Goal: Task Accomplishment & Management: Manage account settings

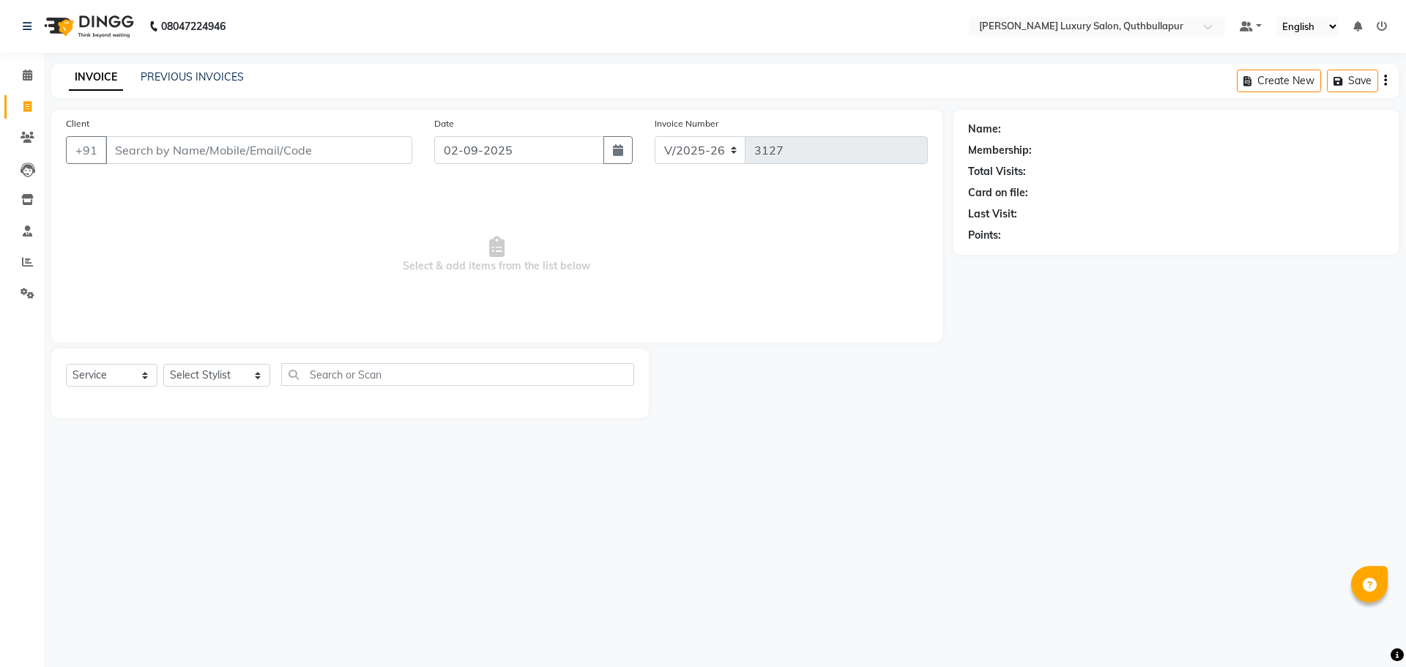
select select "5816"
select select "service"
click at [224, 72] on link "PREVIOUS INVOICES" at bounding box center [192, 76] width 103 height 13
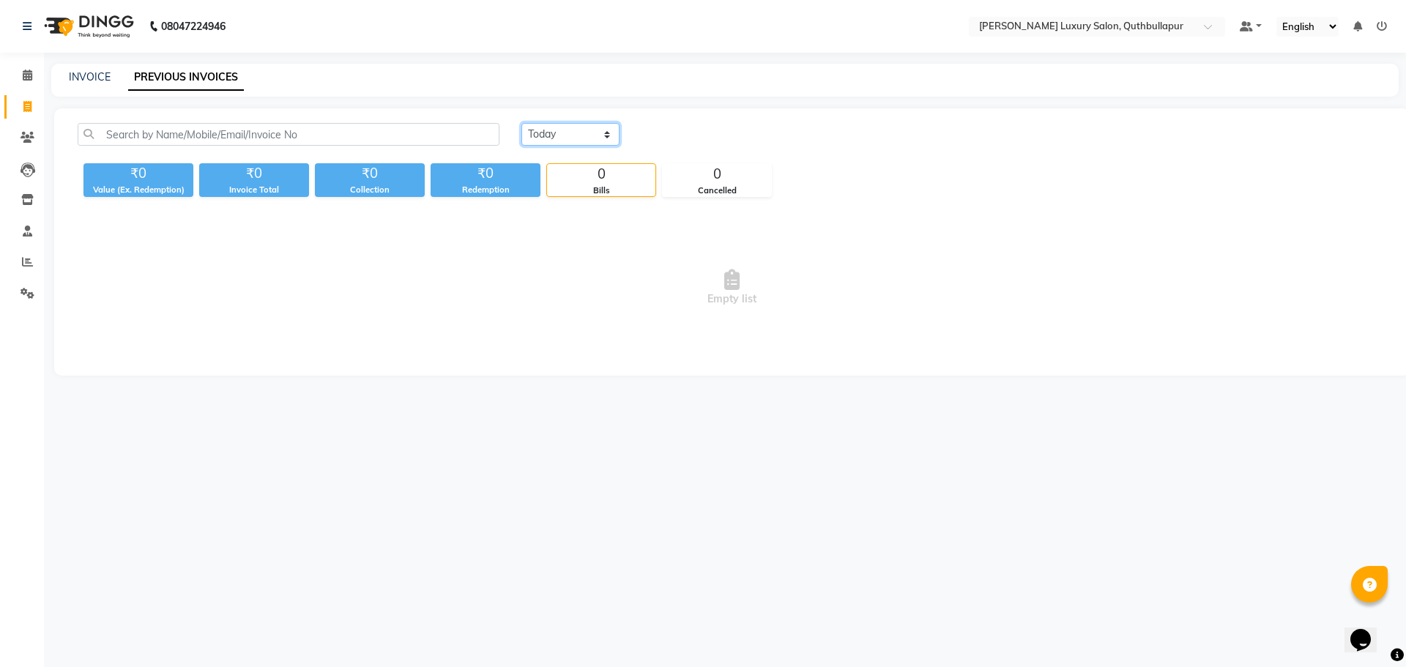
click at [596, 127] on select "[DATE] [DATE] Custom Range" at bounding box center [570, 134] width 98 height 23
select select "yesterday"
click at [521, 123] on select "Today Yesterday Custom Range" at bounding box center [570, 134] width 98 height 23
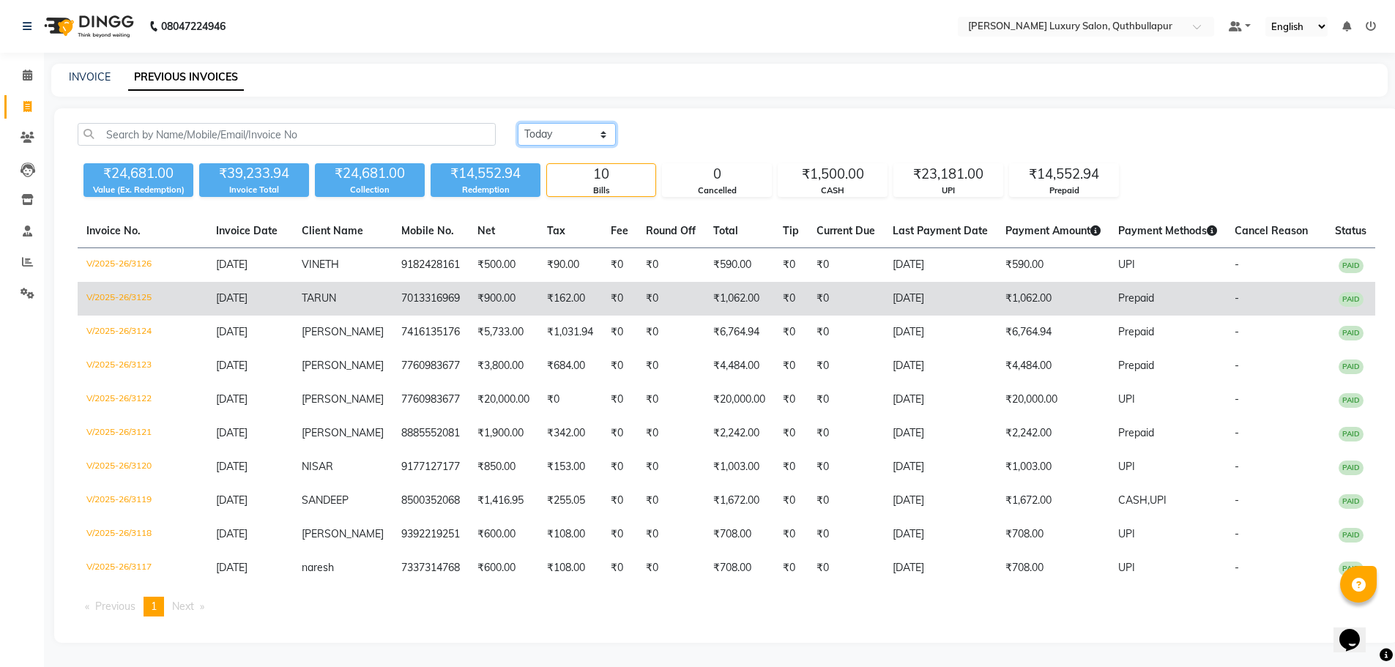
scroll to position [27, 0]
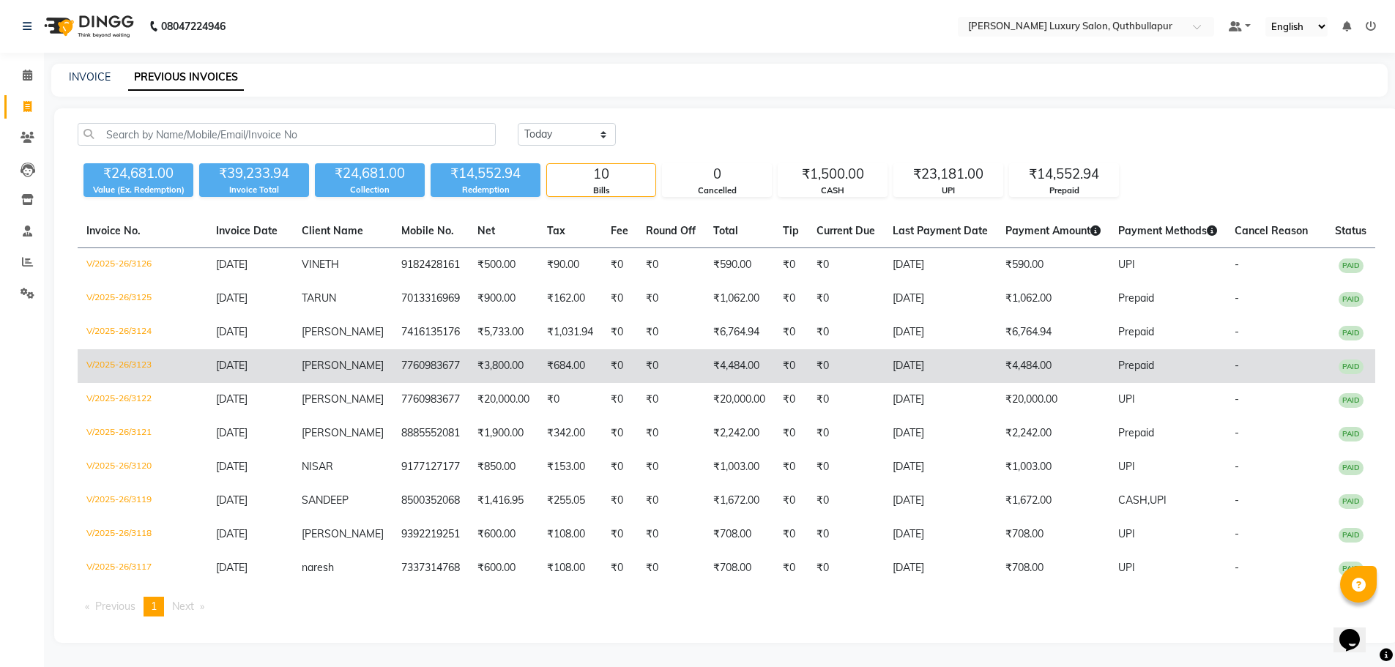
click at [889, 352] on td "01-09-2025" at bounding box center [940, 366] width 113 height 34
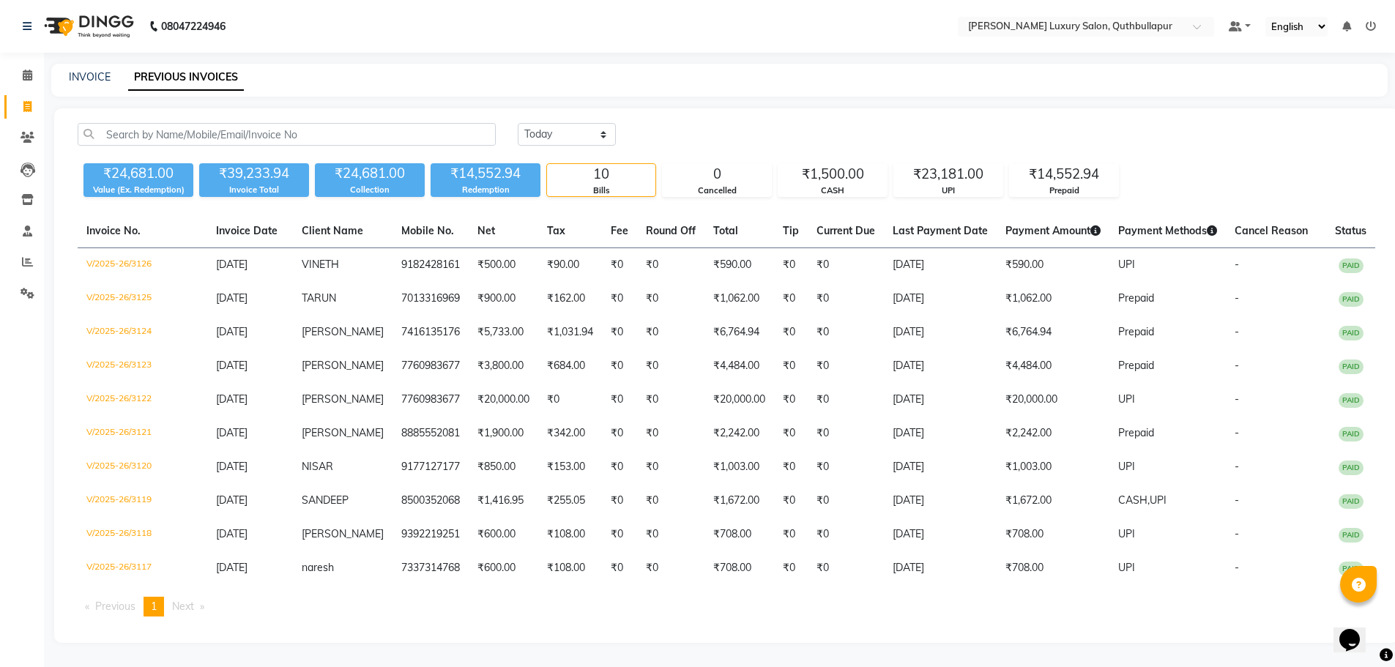
scroll to position [0, 0]
click at [102, 80] on link "INVOICE" at bounding box center [90, 76] width 42 height 13
select select "service"
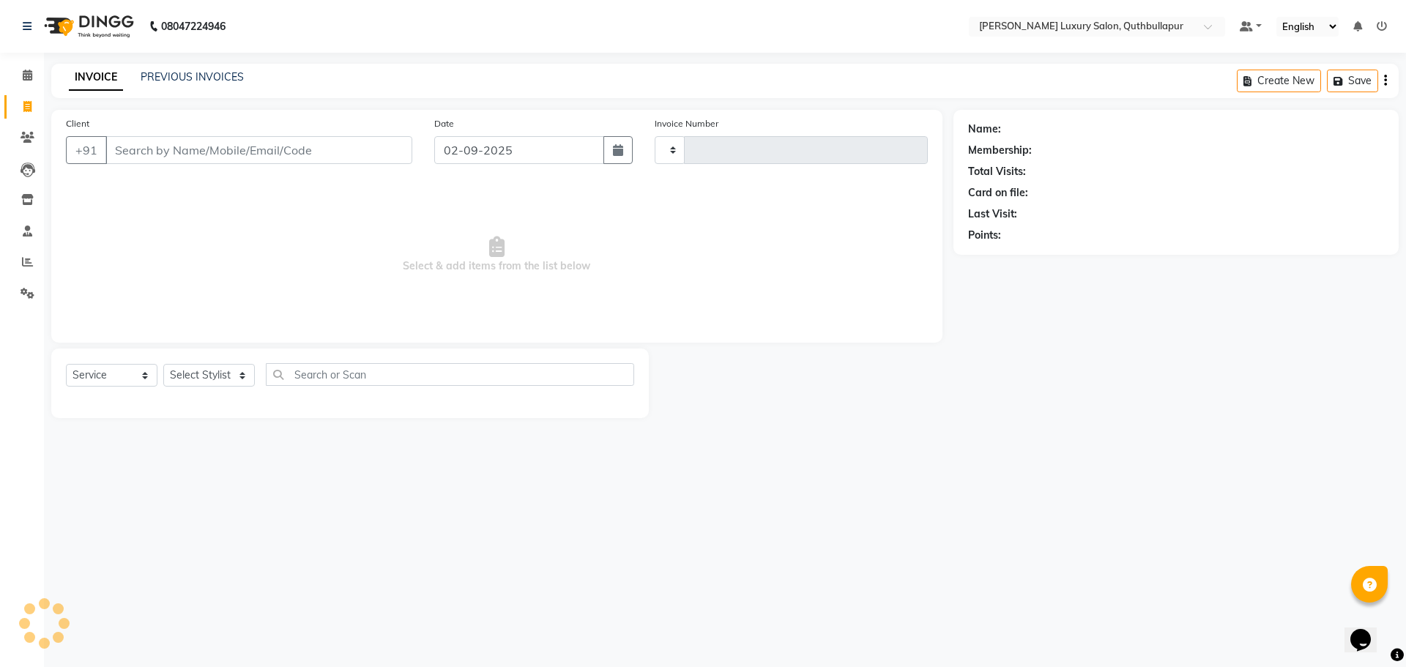
type input "3127"
select select "5816"
click at [21, 257] on span at bounding box center [28, 262] width 26 height 17
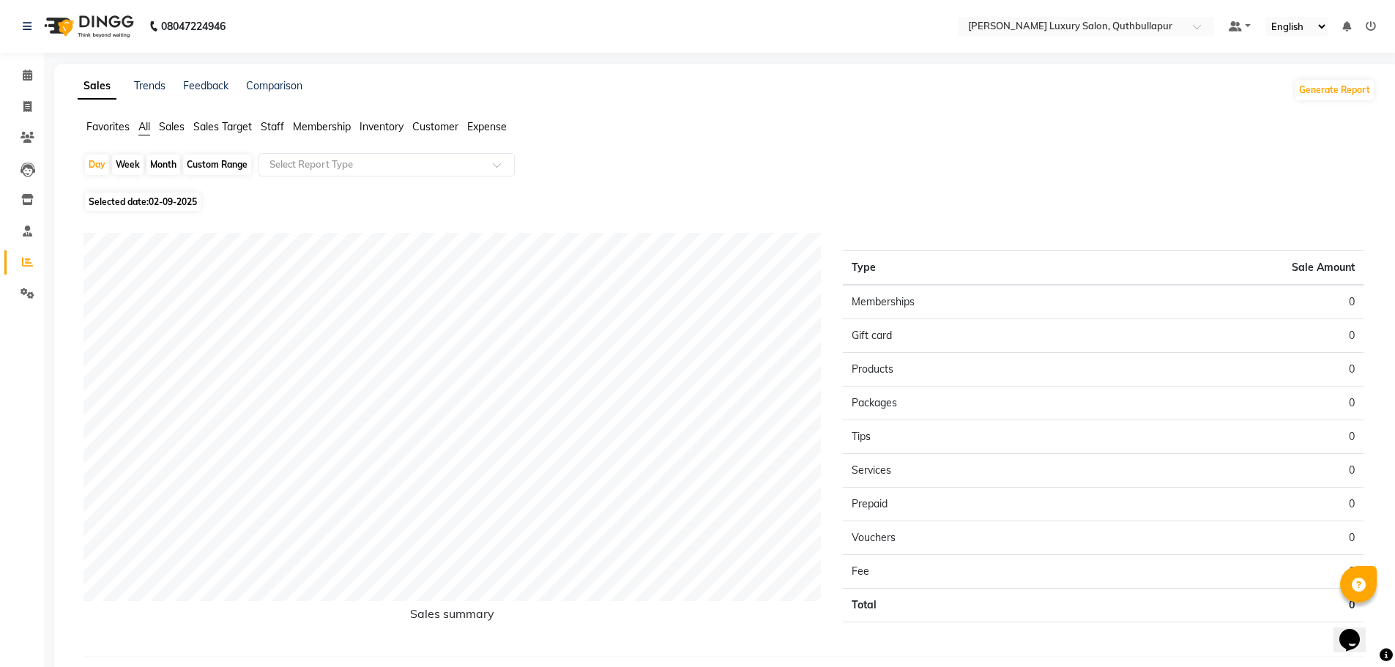
drag, startPoint x: 280, startPoint y: 126, endPoint x: 266, endPoint y: 111, distance: 20.2
click at [266, 111] on div "Sales Trends Feedback Comparison Generate Report Favorites All Sales Sales Targ…" at bounding box center [726, 379] width 1344 height 631
click at [279, 122] on span "Staff" at bounding box center [272, 126] width 23 height 13
click at [242, 165] on div "Custom Range" at bounding box center [217, 164] width 68 height 20
select select "9"
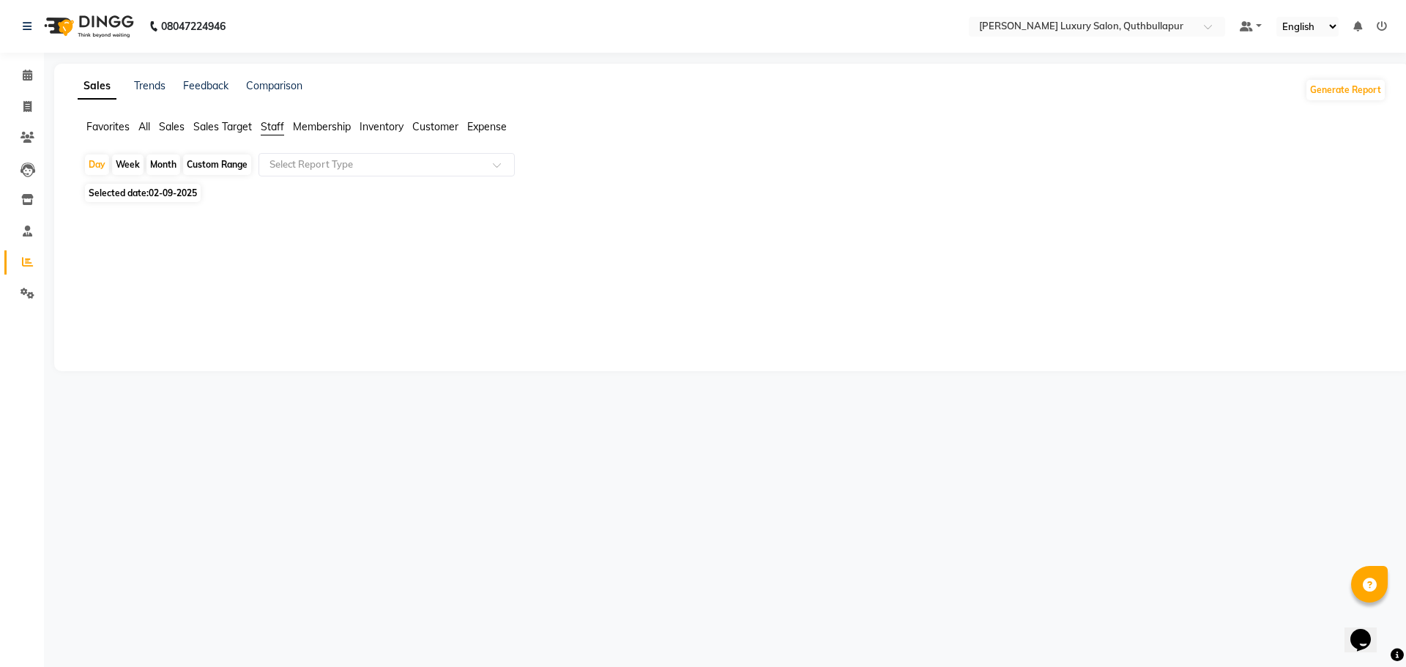
select select "2025"
click at [239, 163] on div "Custom Range" at bounding box center [217, 164] width 68 height 20
select select "9"
select select "2025"
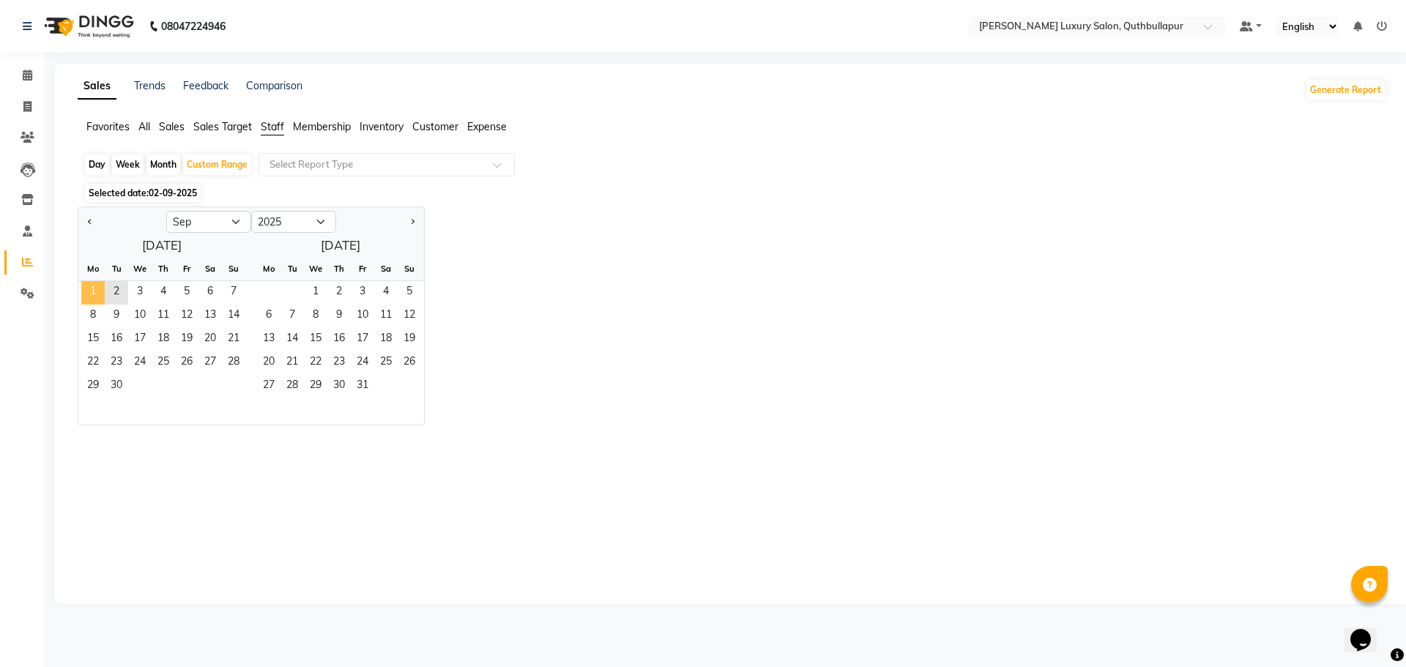
click at [104, 289] on span "1" at bounding box center [92, 292] width 23 height 23
click at [124, 286] on span "2" at bounding box center [116, 292] width 23 height 23
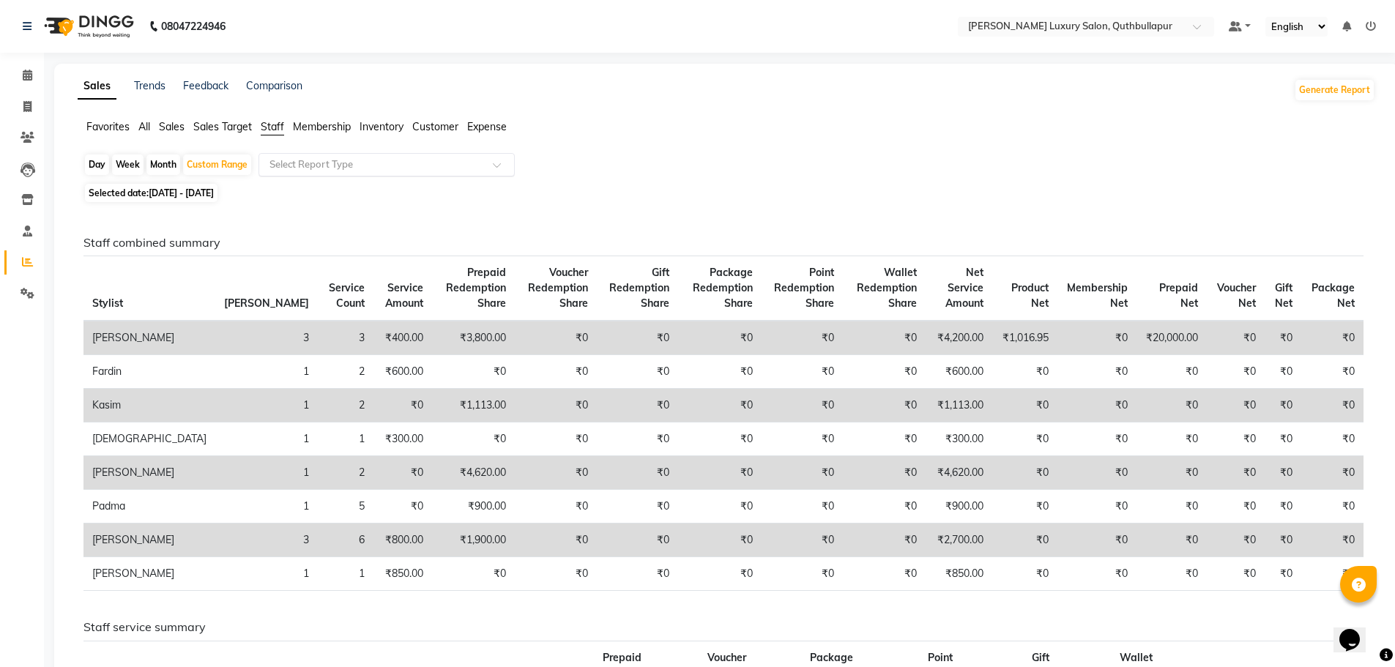
click at [442, 176] on ng-select "Select Report Type" at bounding box center [386, 164] width 256 height 23
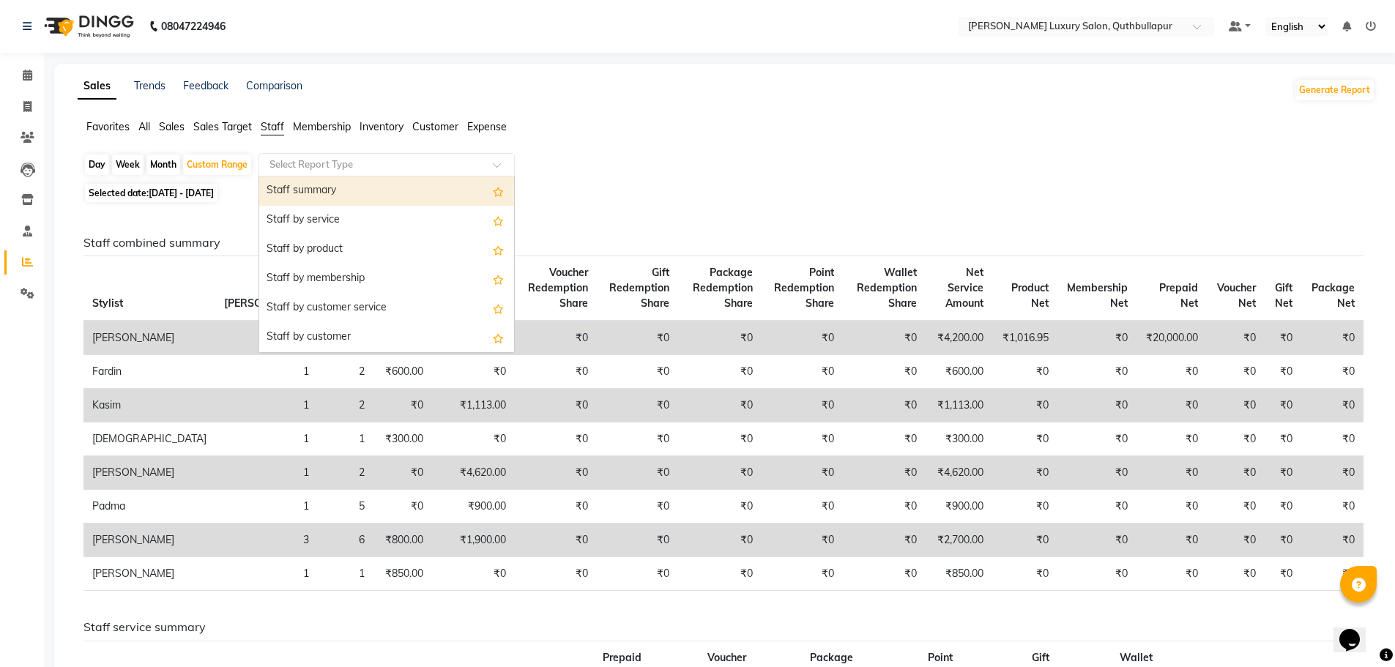
click at [441, 188] on div "Staff summary" at bounding box center [386, 190] width 255 height 29
select select "csv"
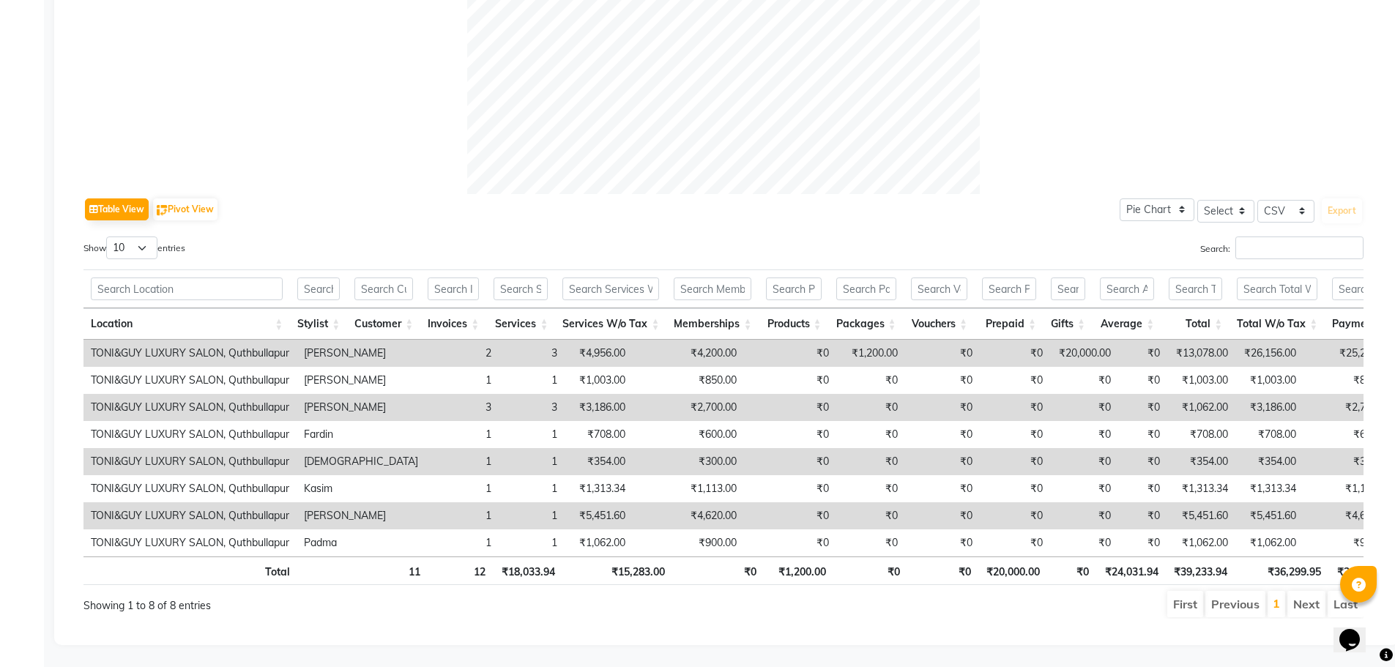
scroll to position [576, 0]
click at [155, 236] on select "10 25 50 100" at bounding box center [131, 247] width 51 height 23
select select "50"
click at [108, 236] on select "10 25 50 100" at bounding box center [131, 247] width 51 height 23
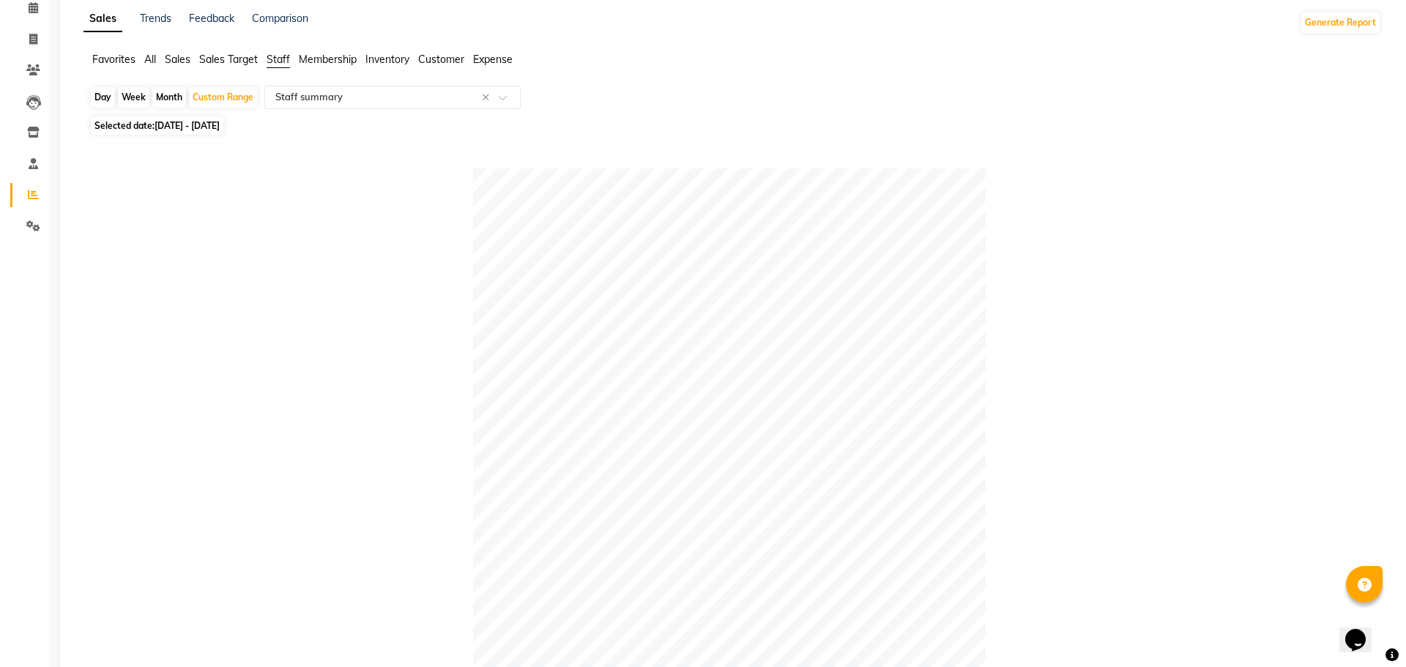
scroll to position [0, 0]
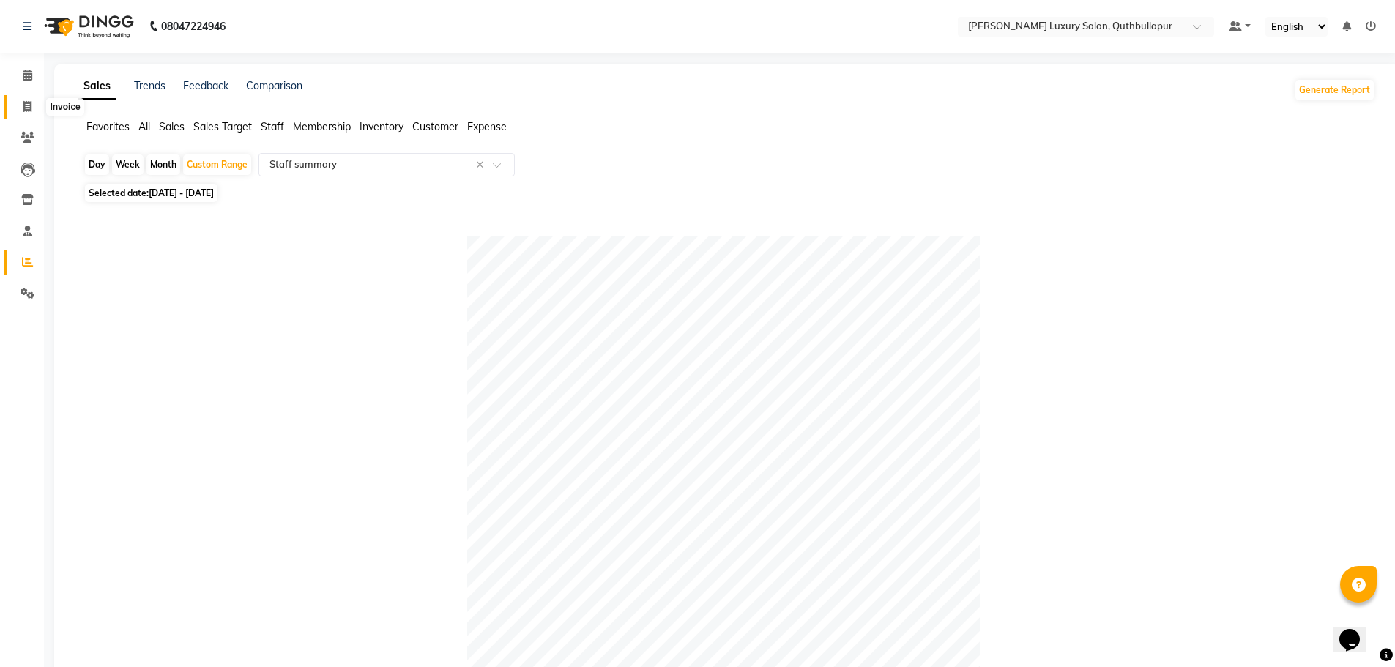
click at [26, 113] on span at bounding box center [28, 107] width 26 height 17
select select "5816"
select select "service"
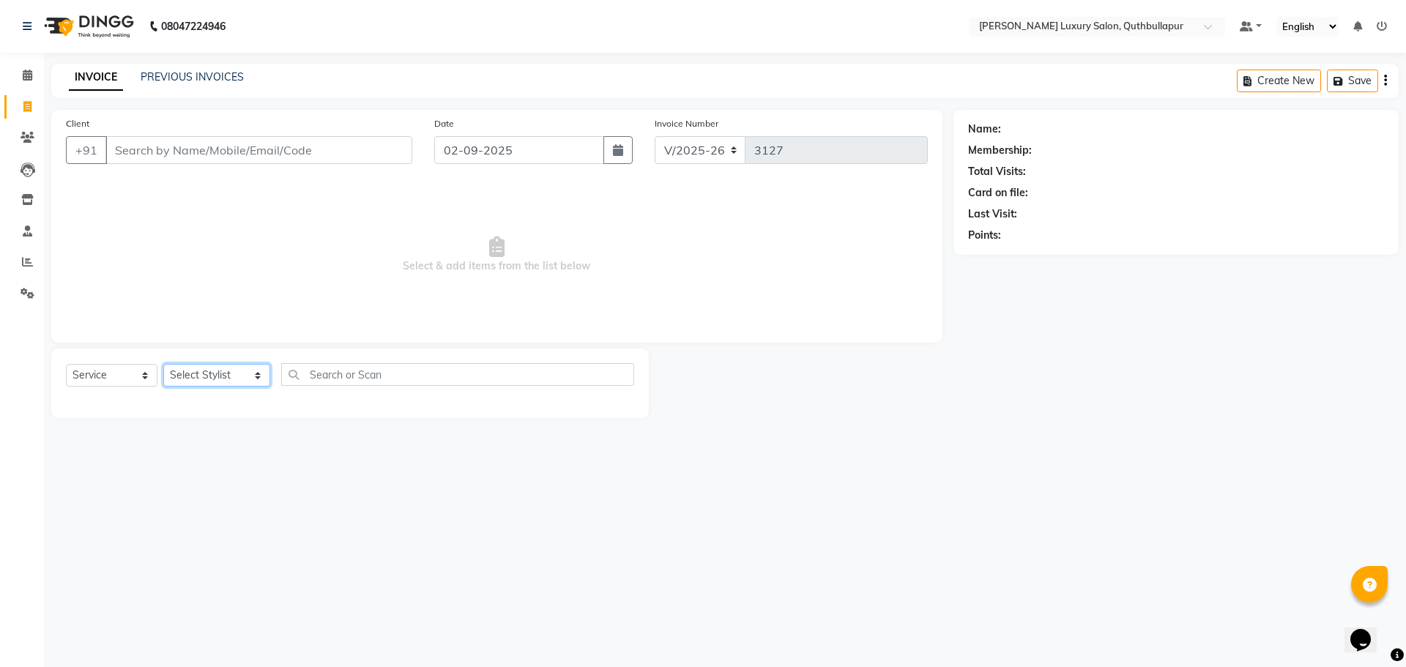
click at [228, 372] on select "Select Stylist [PERSON_NAME] SHAKE AHON [PERSON_NAME] [PERSON_NAME] [PERSON_NAM…" at bounding box center [216, 375] width 107 height 23
select select "86653"
click at [163, 364] on select "Select Stylist [PERSON_NAME] SHAKE AHON [PERSON_NAME] [PERSON_NAME] [PERSON_NAM…" at bounding box center [216, 375] width 107 height 23
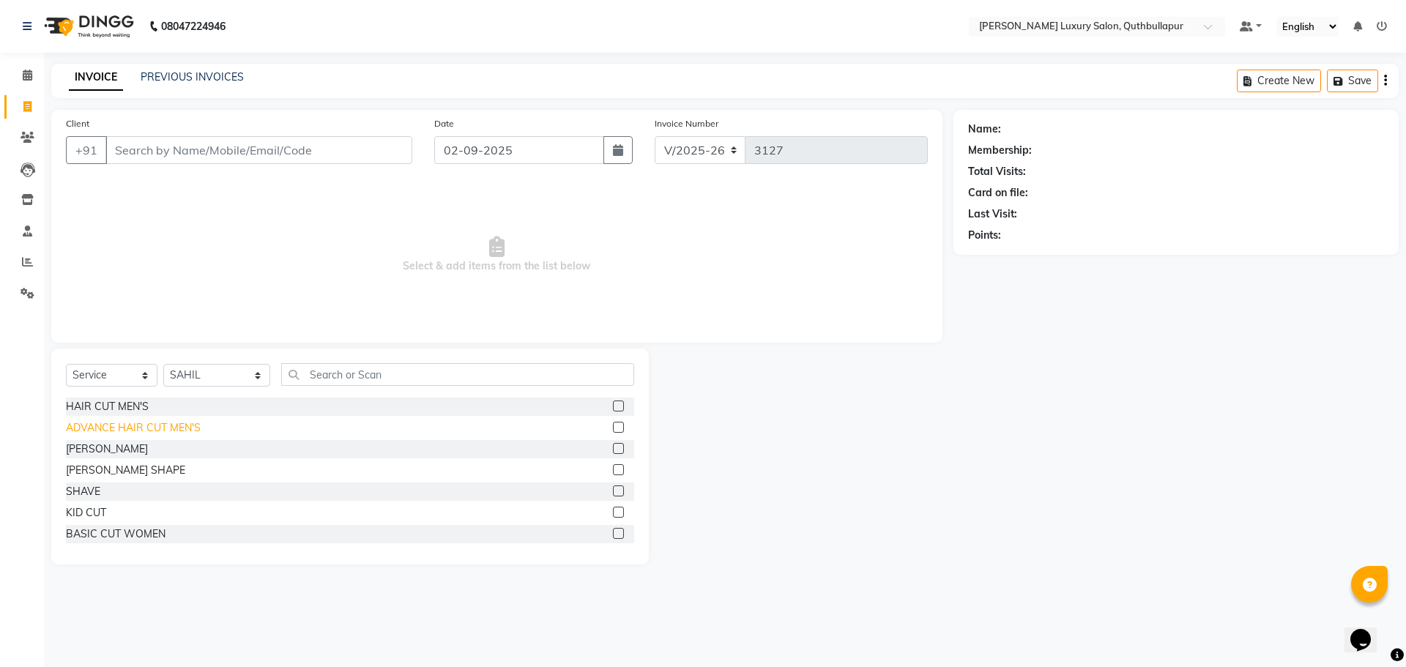
click at [173, 425] on div "ADVANCE HAIR CUT MEN'S" at bounding box center [133, 427] width 135 height 15
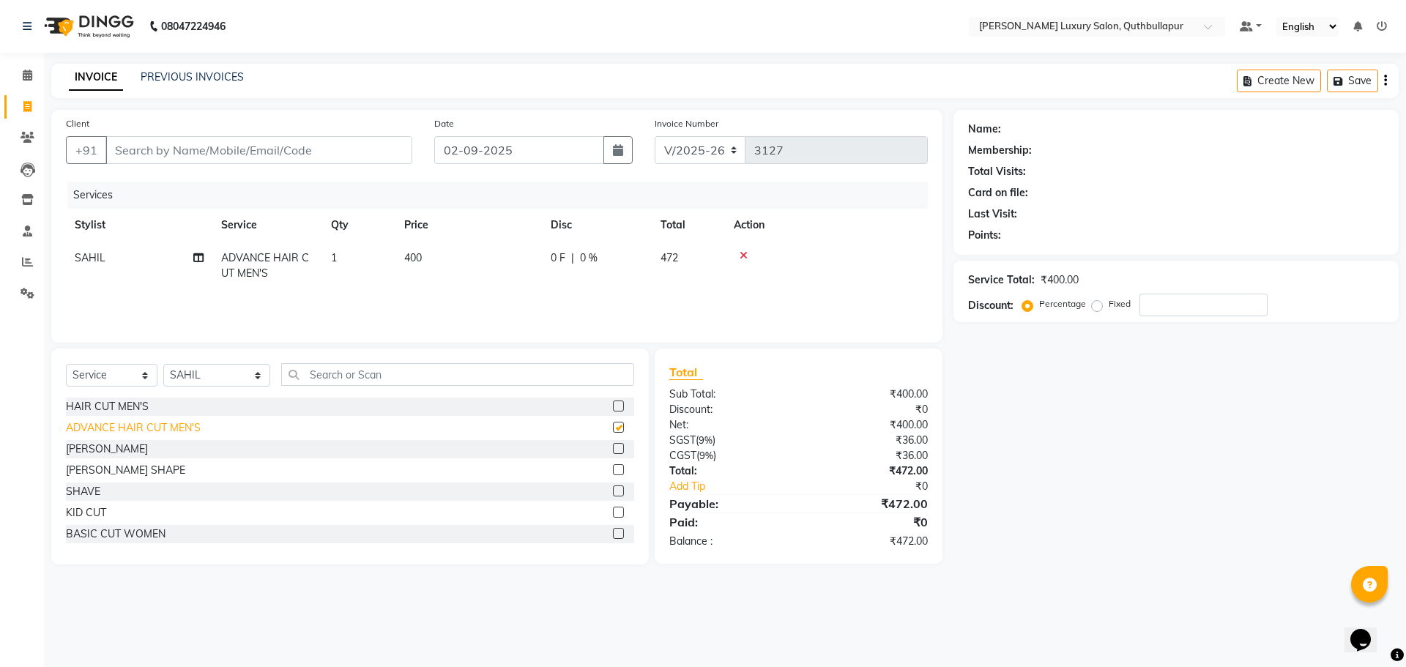
checkbox input "false"
click at [154, 146] on input "Client" at bounding box center [258, 150] width 307 height 28
type input "7"
type input "0"
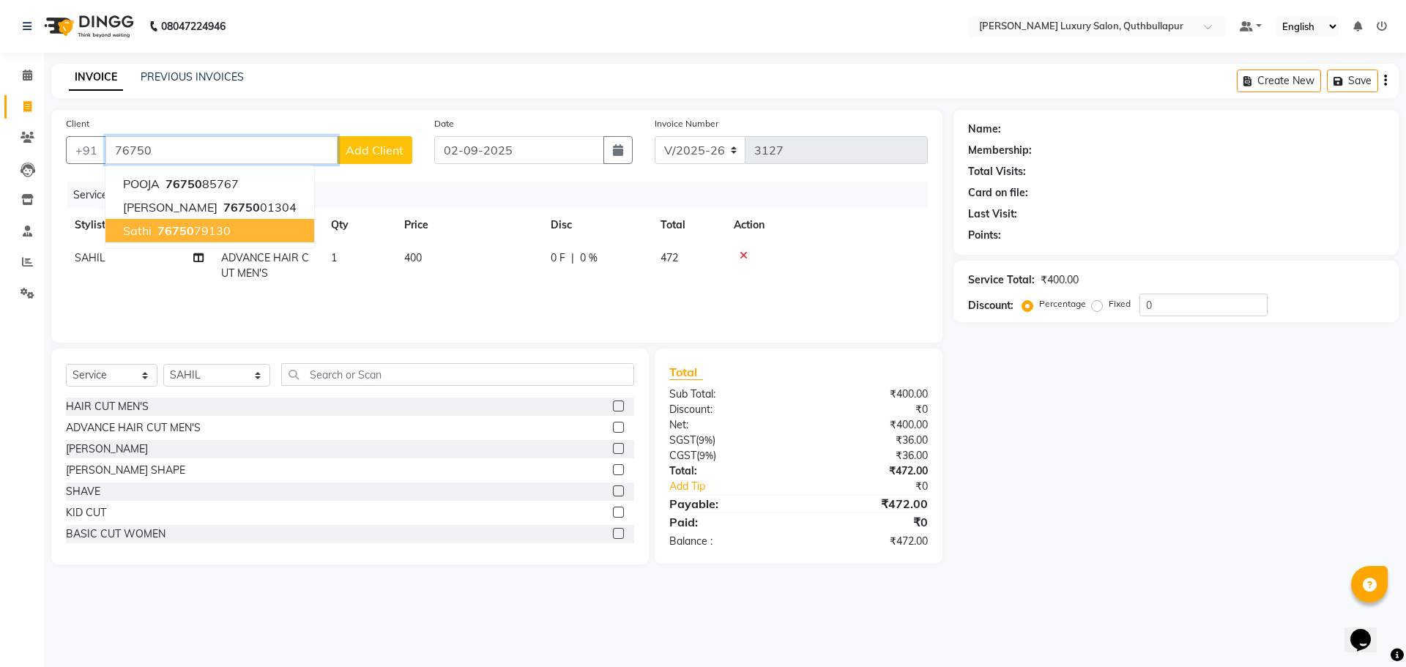
click at [158, 231] on span "76750" at bounding box center [175, 230] width 37 height 15
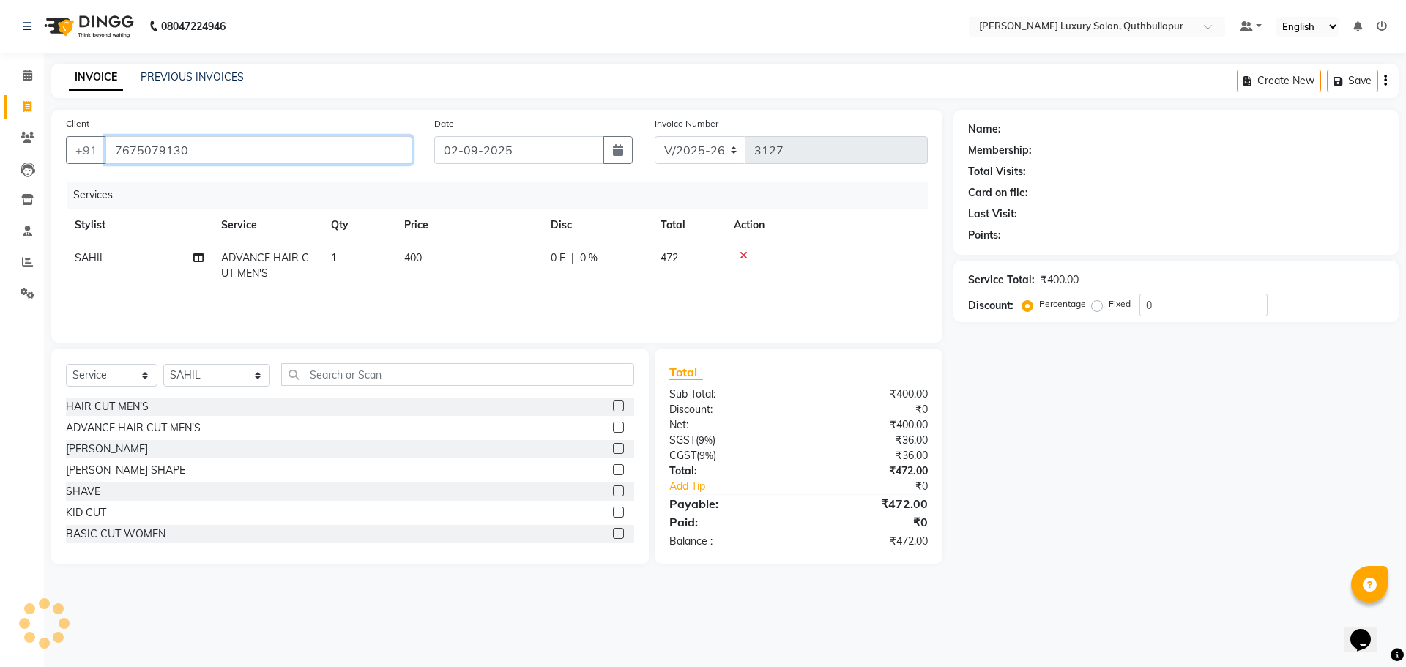
type input "7675079130"
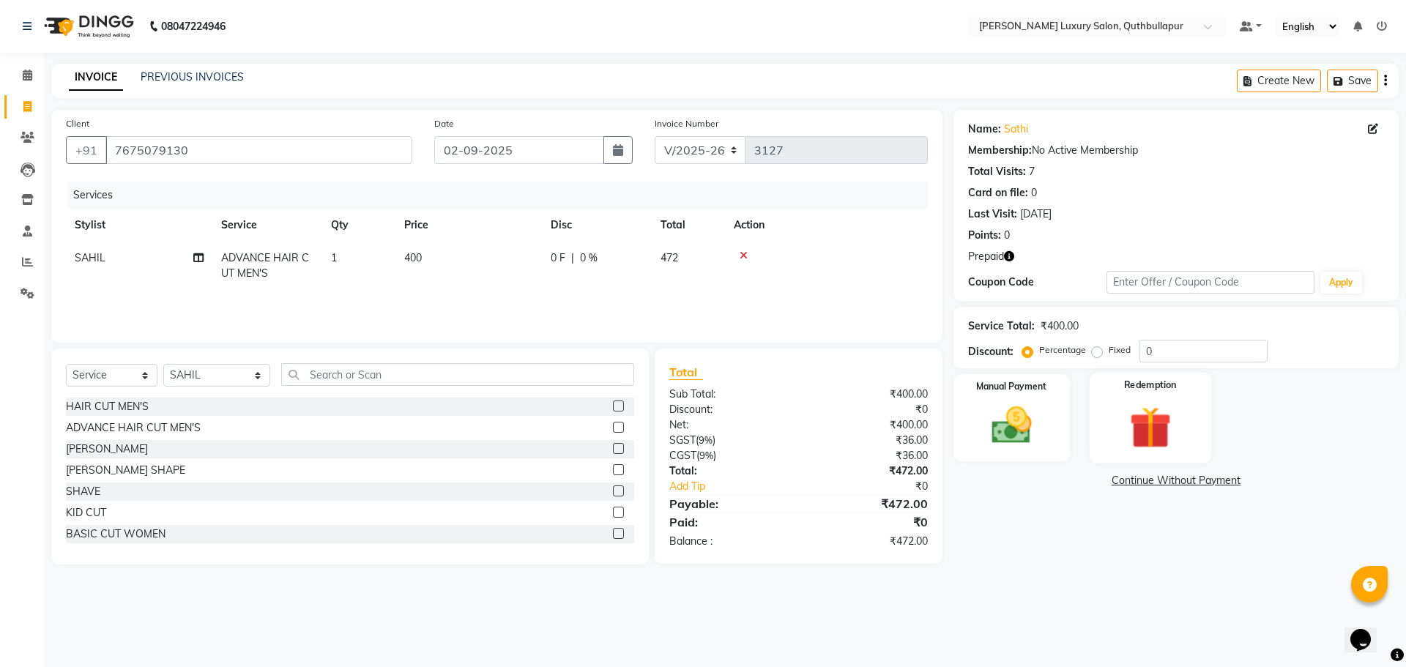
click at [1116, 416] on img at bounding box center [1150, 427] width 68 height 52
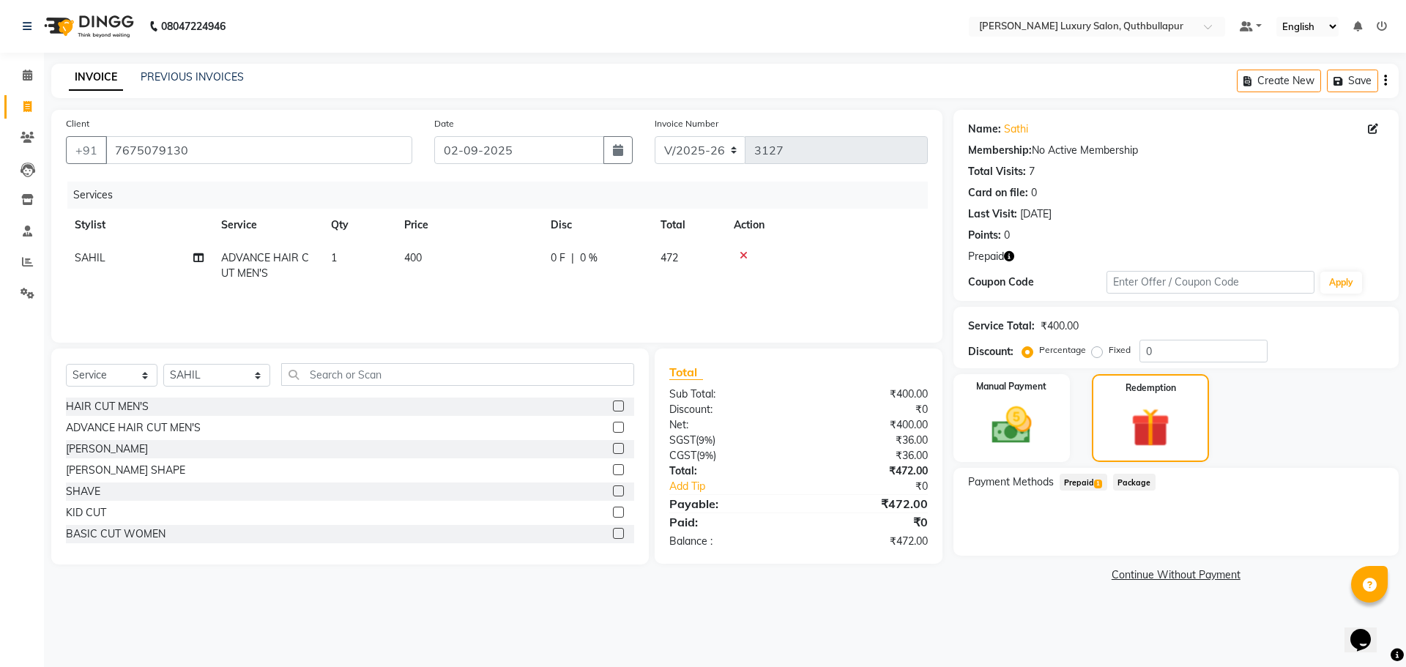
click at [1090, 488] on span "Prepaid 1" at bounding box center [1083, 482] width 48 height 17
click at [1350, 544] on button "Add" at bounding box center [1348, 541] width 53 height 25
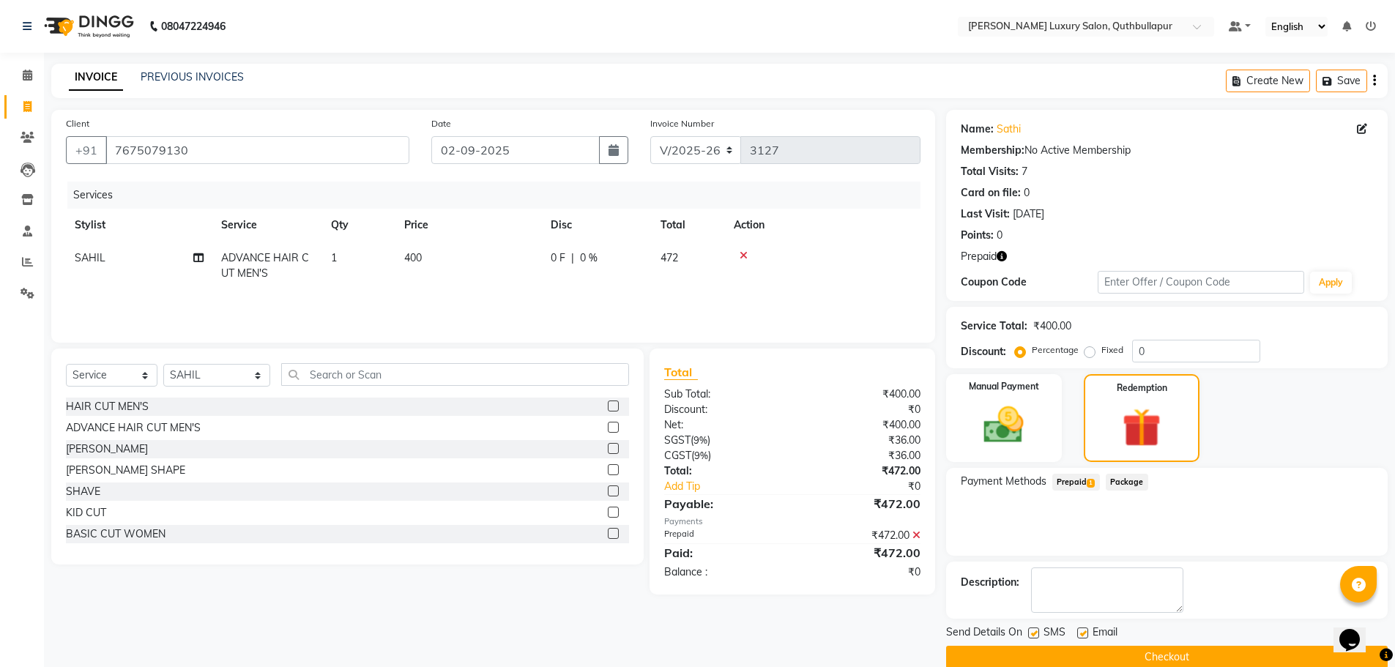
click at [1194, 656] on button "Checkout" at bounding box center [1166, 657] width 441 height 23
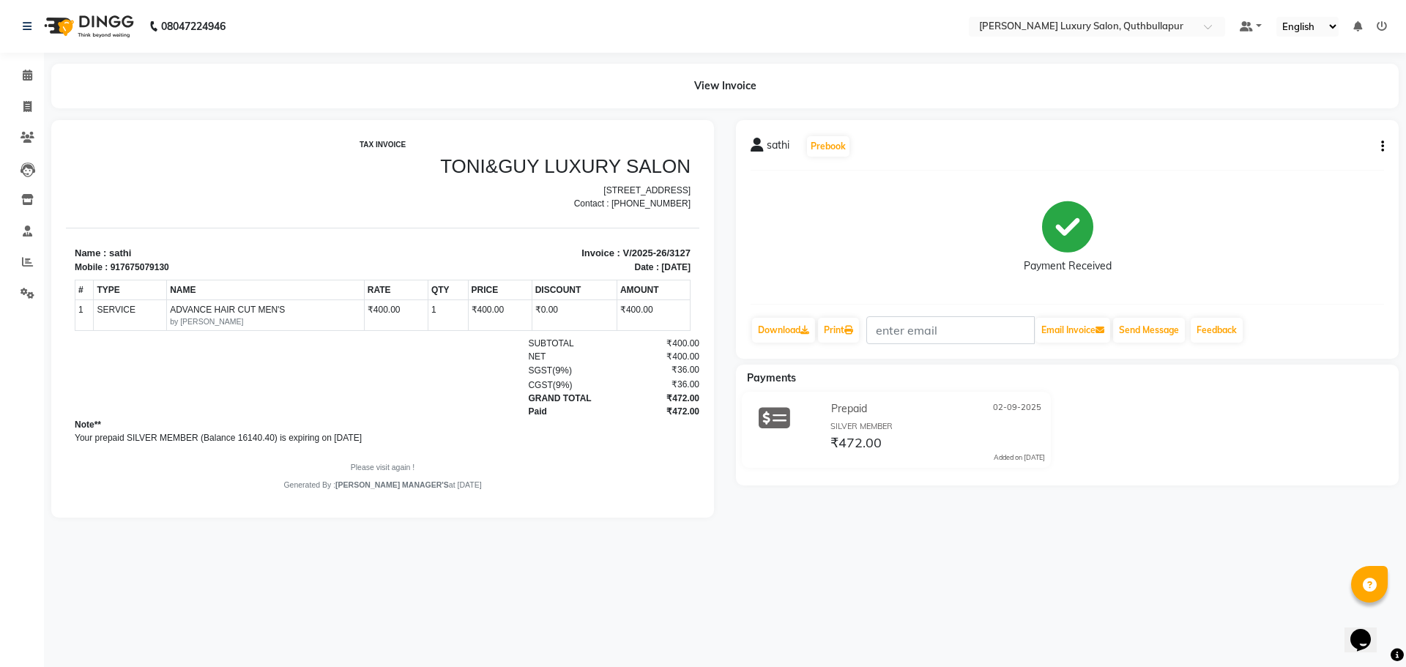
click at [1382, 147] on icon "button" at bounding box center [1382, 146] width 3 height 1
click at [1316, 132] on div "Cancel Invoice" at bounding box center [1309, 128] width 100 height 18
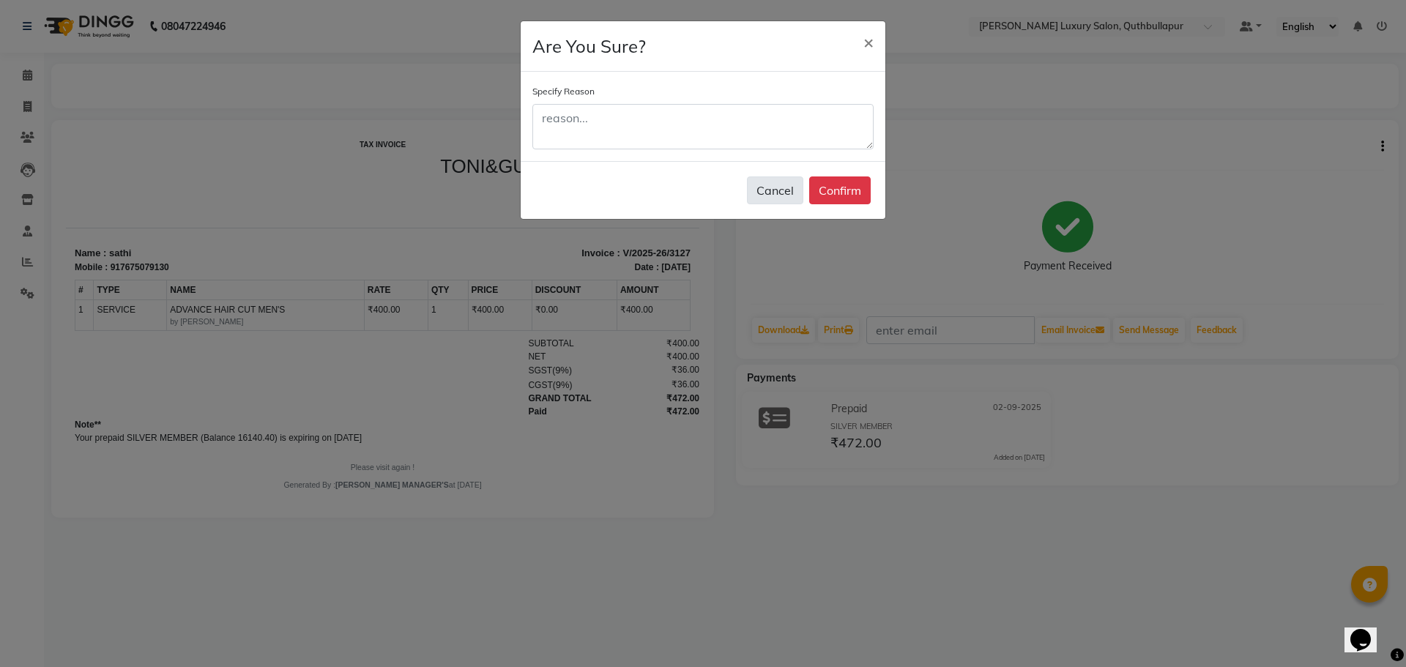
click at [764, 188] on button "Cancel" at bounding box center [775, 190] width 56 height 28
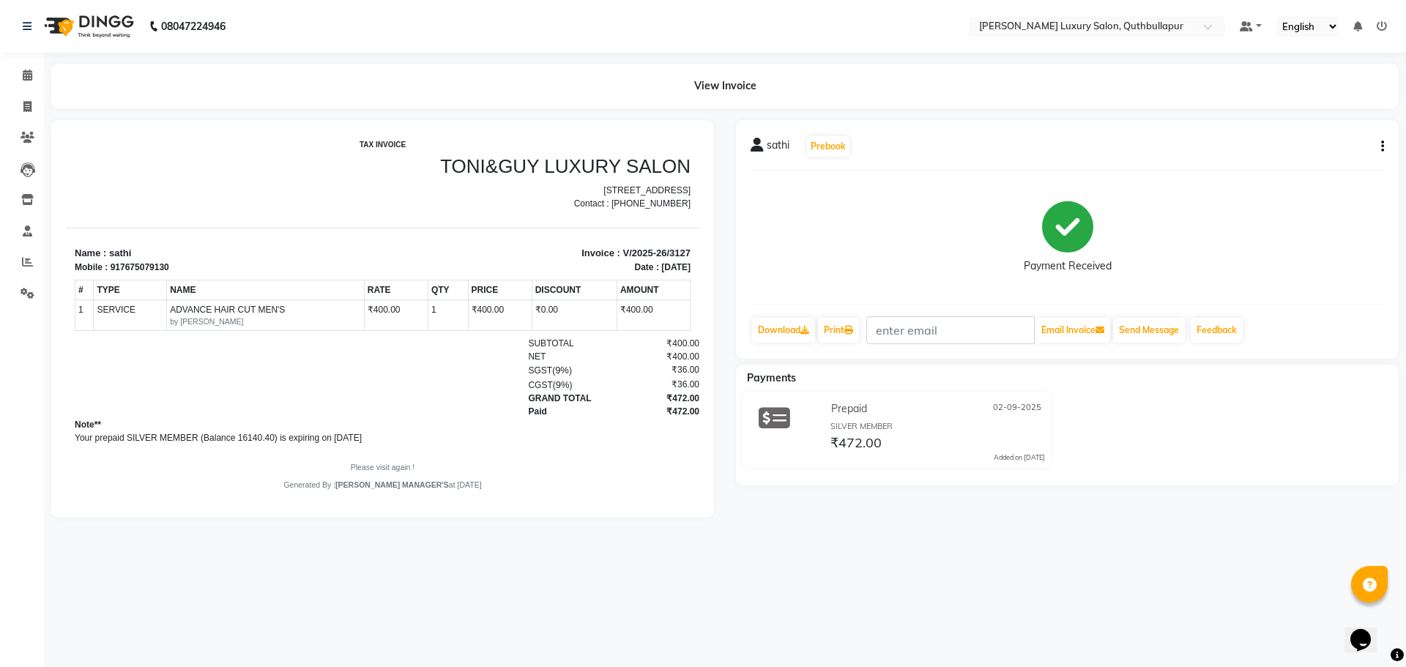
click at [1382, 146] on icon "button" at bounding box center [1382, 146] width 3 height 1
click at [1314, 163] on div "Edit Invoice" at bounding box center [1309, 165] width 100 height 18
select select "service"
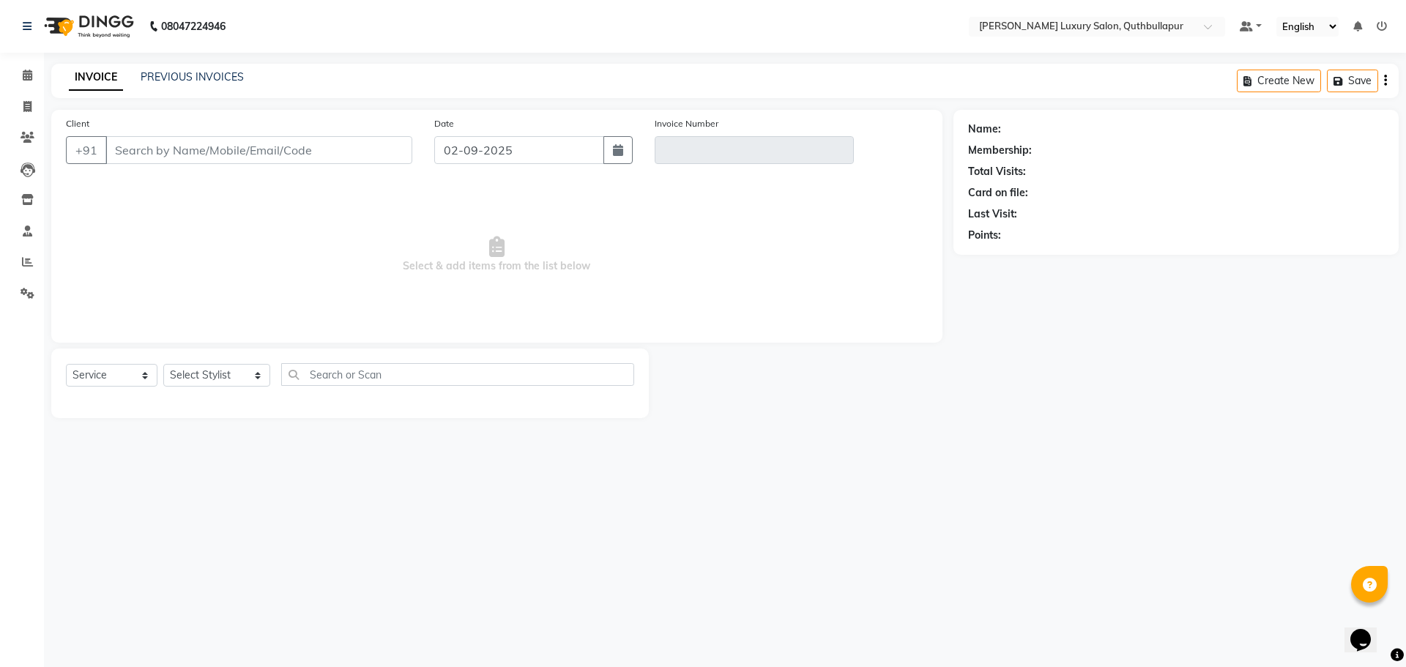
type input "7675079130"
type input "V/2025-26/3127"
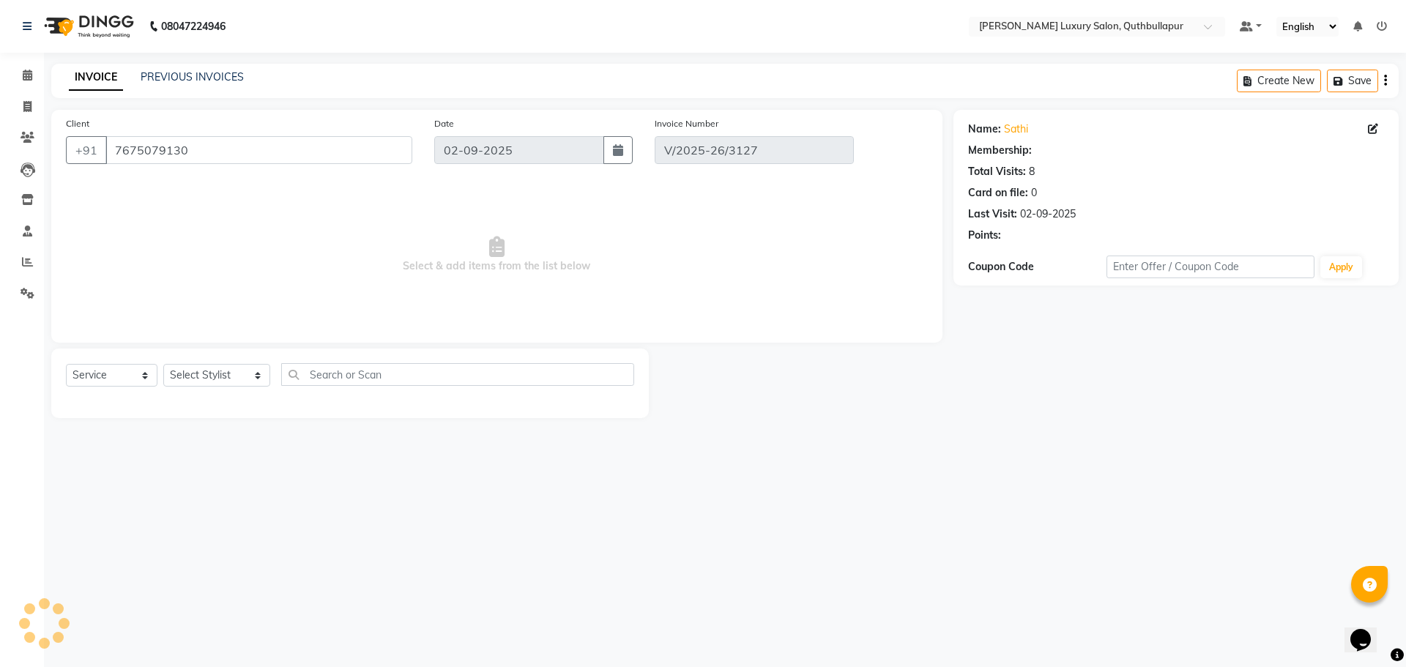
select select "select"
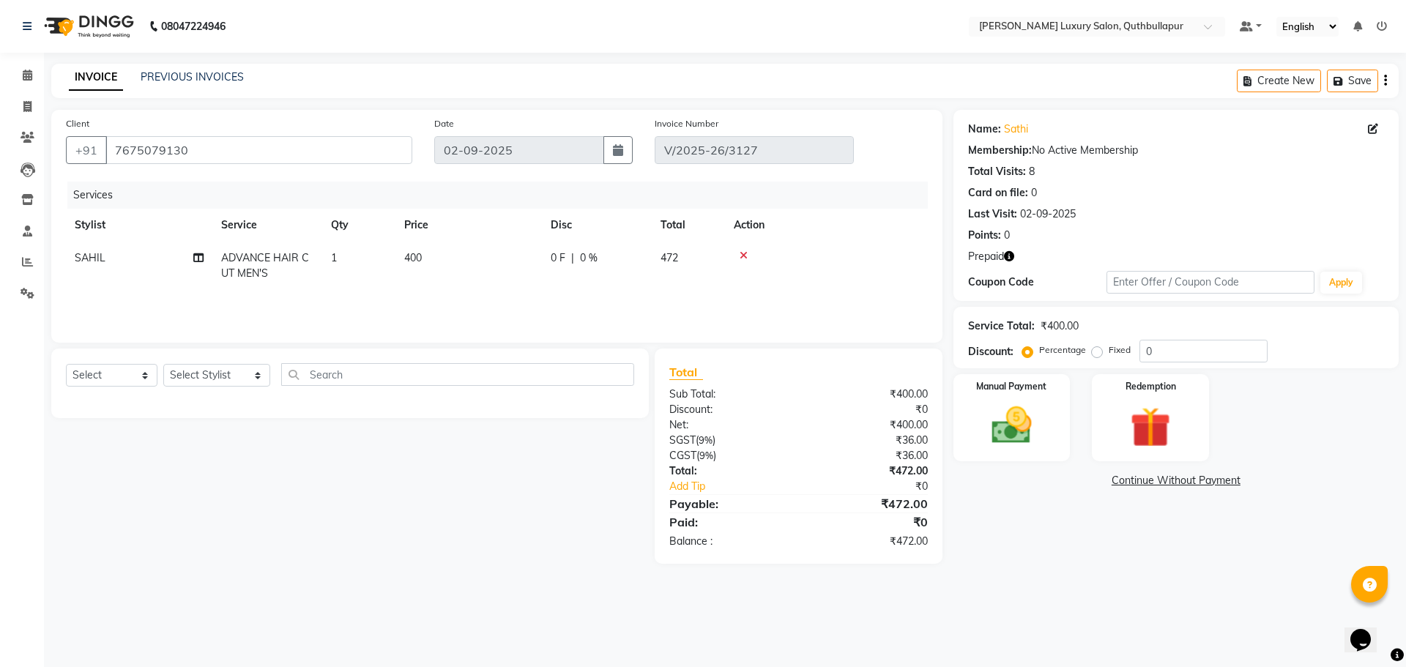
click at [745, 254] on icon at bounding box center [743, 255] width 8 height 10
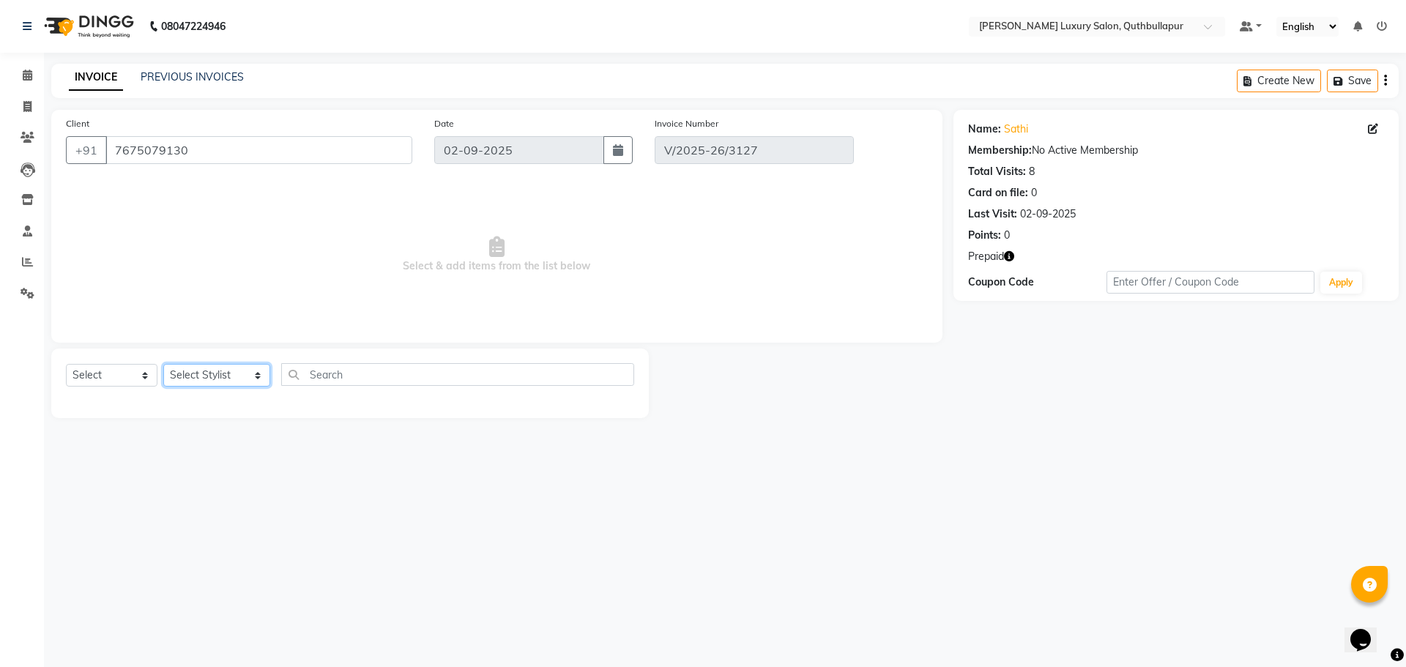
click at [220, 368] on select "Select Stylist [PERSON_NAME] SHAKE AHON [PERSON_NAME] [PERSON_NAME] [PERSON_NAM…" at bounding box center [216, 375] width 107 height 23
select select "86653"
click at [231, 364] on select "Select Stylist [PERSON_NAME] SHAKE AHON [PERSON_NAME] [PERSON_NAME] [PERSON_NAM…" at bounding box center [216, 375] width 107 height 23
click at [337, 380] on input "text" at bounding box center [457, 374] width 353 height 23
type input "CUT"
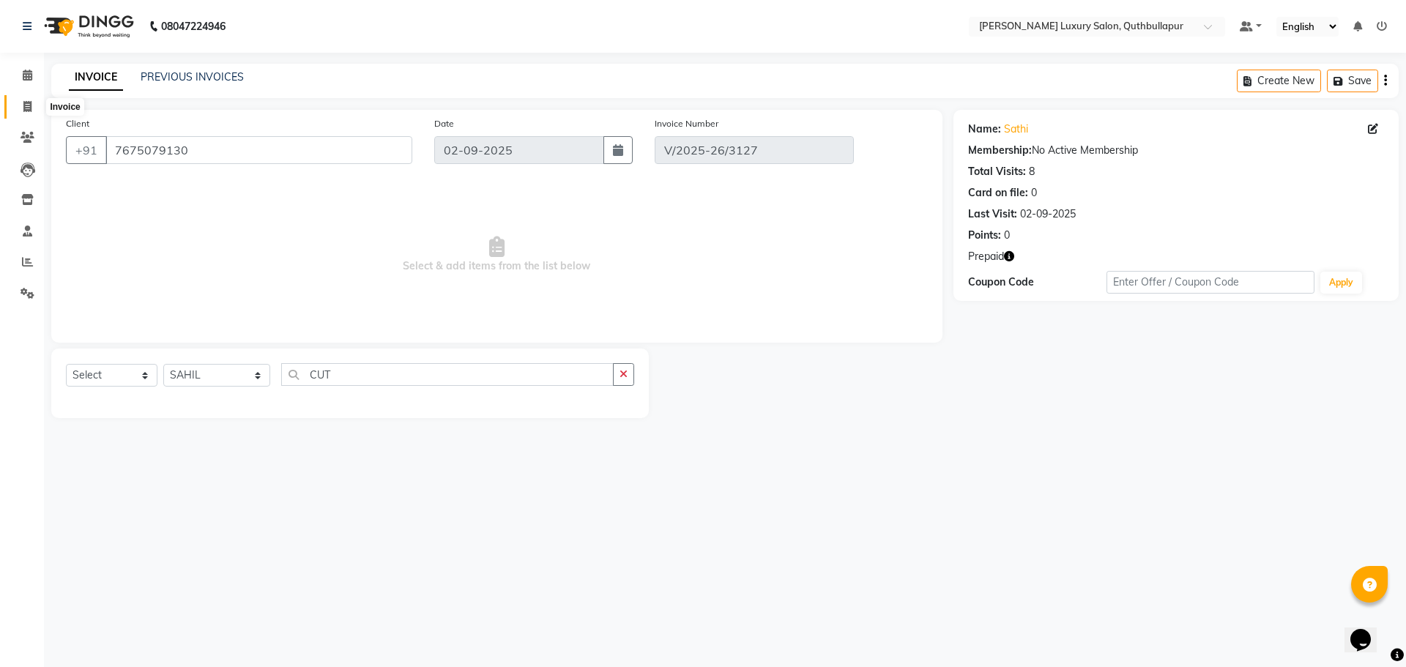
click at [27, 110] on icon at bounding box center [27, 106] width 8 height 11
select select "service"
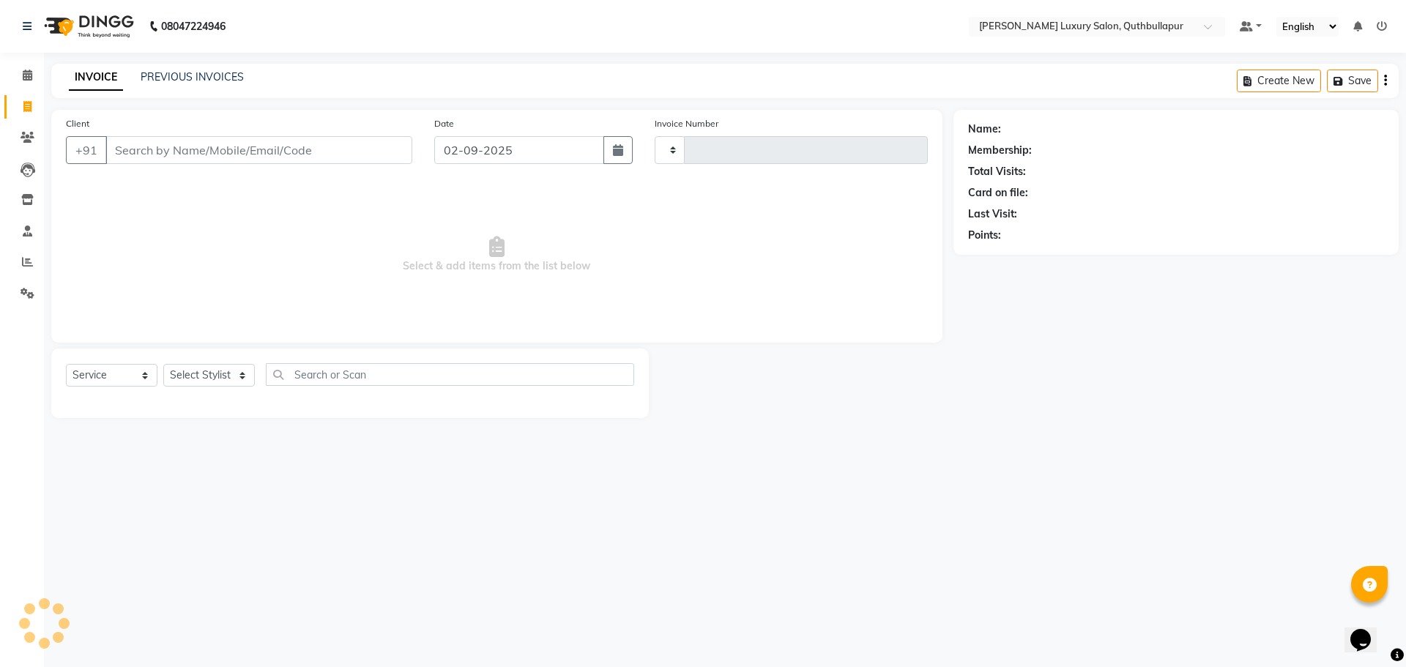
type input "3128"
select select "5816"
click at [215, 74] on link "PREVIOUS INVOICES" at bounding box center [192, 76] width 103 height 13
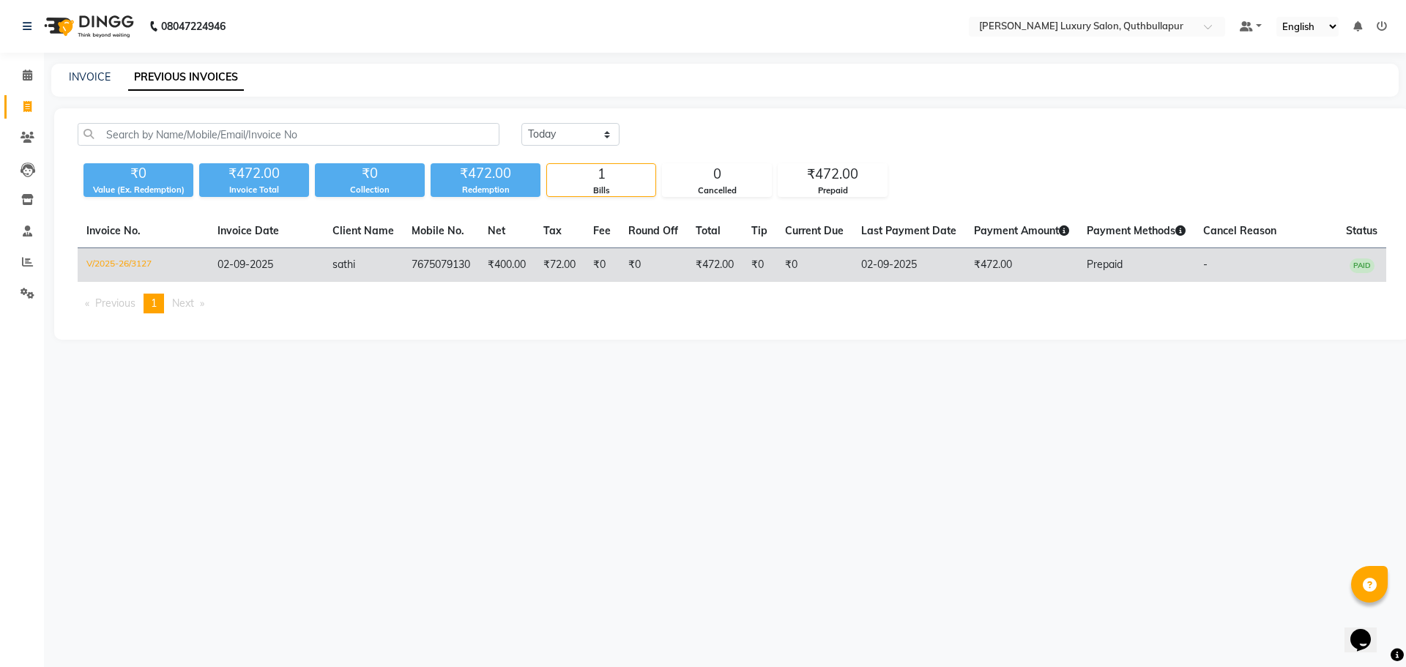
click at [635, 266] on td "₹0" at bounding box center [652, 265] width 67 height 34
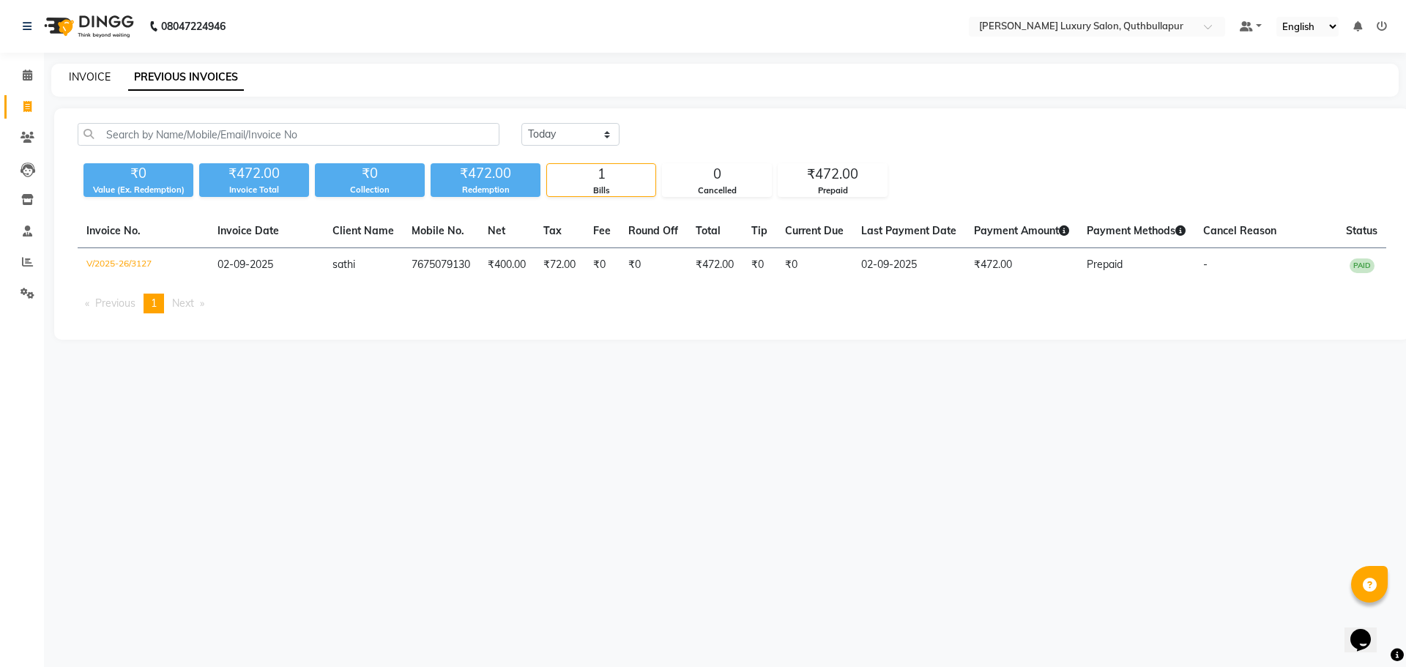
click at [94, 79] on link "INVOICE" at bounding box center [90, 76] width 42 height 13
select select "5816"
select select "service"
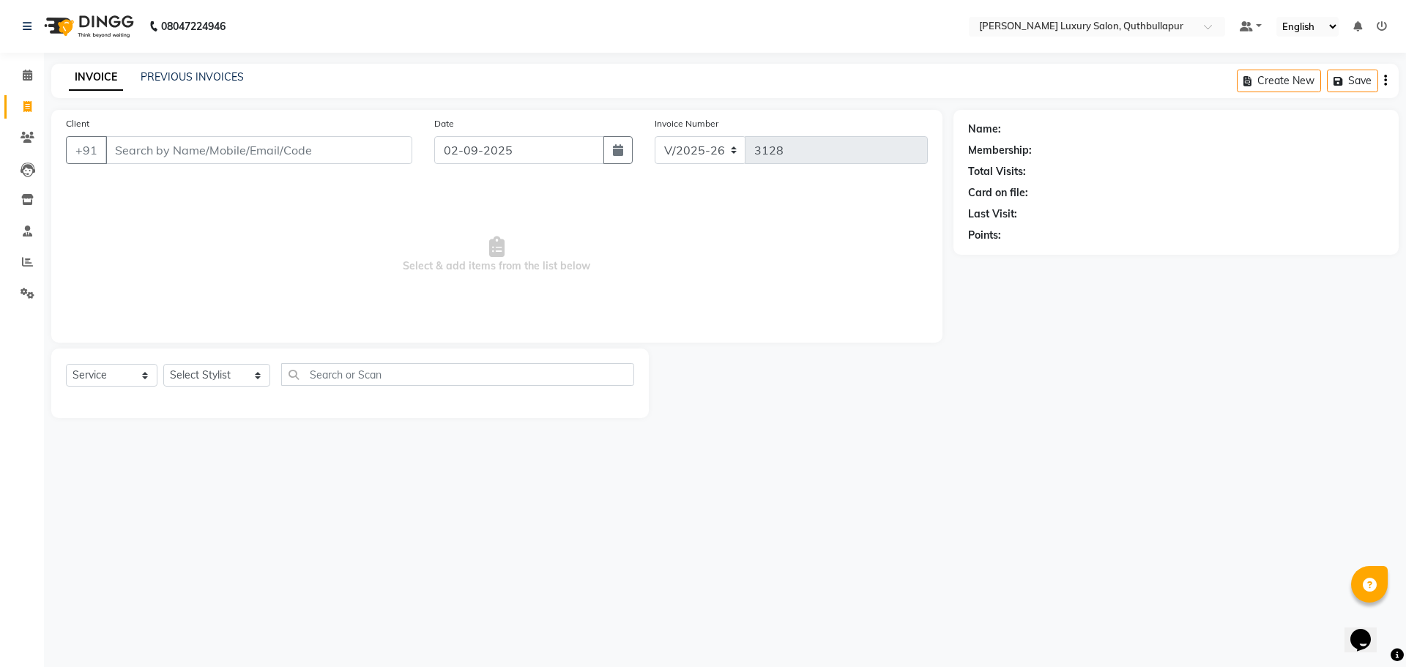
click at [205, 68] on div "INVOICE PREVIOUS INVOICES Create New Save" at bounding box center [724, 81] width 1347 height 34
click at [206, 75] on link "PREVIOUS INVOICES" at bounding box center [192, 76] width 103 height 13
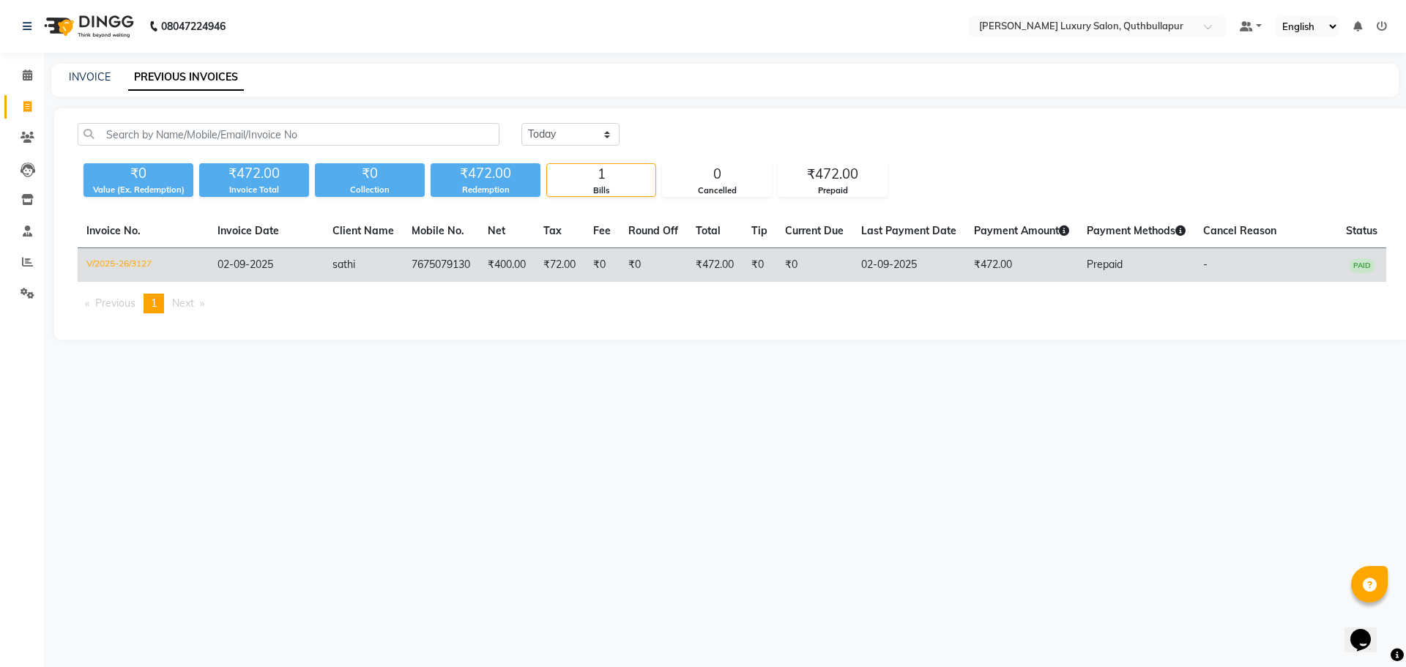
click at [778, 253] on td "₹0" at bounding box center [814, 265] width 76 height 34
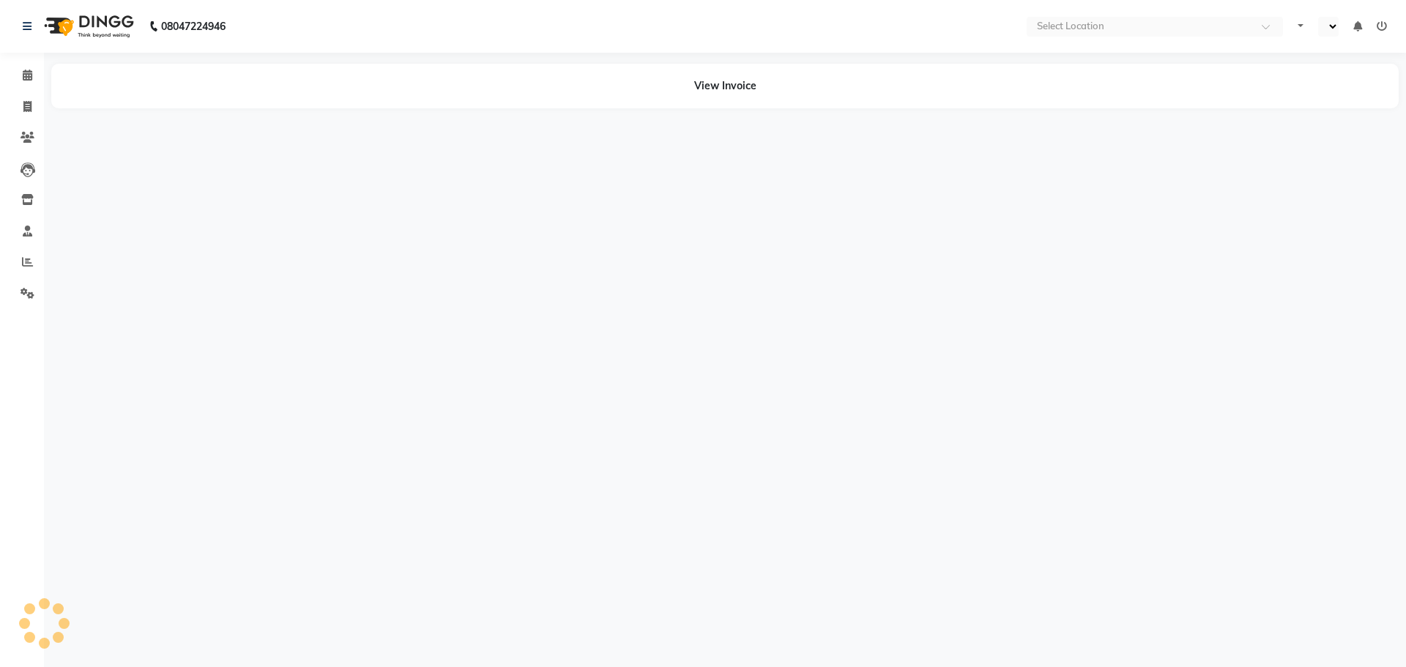
select select "en"
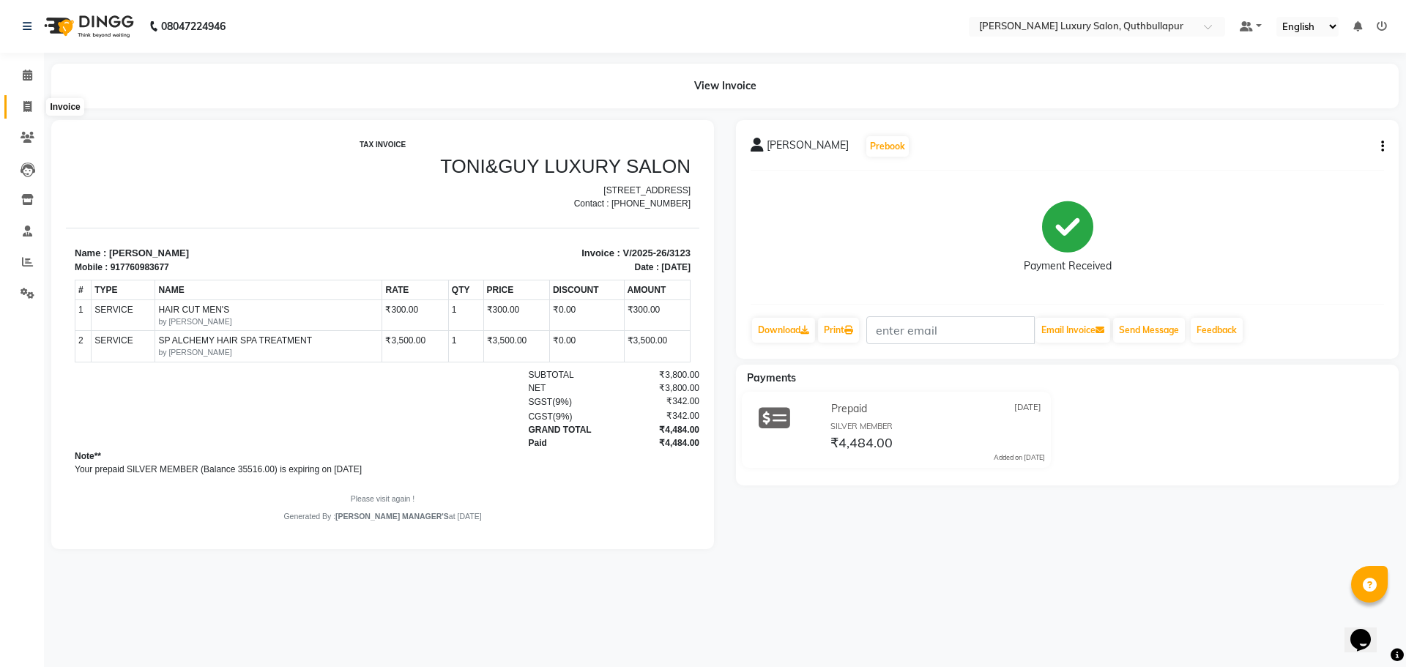
click at [26, 106] on icon at bounding box center [27, 106] width 8 height 11
select select "5816"
select select "service"
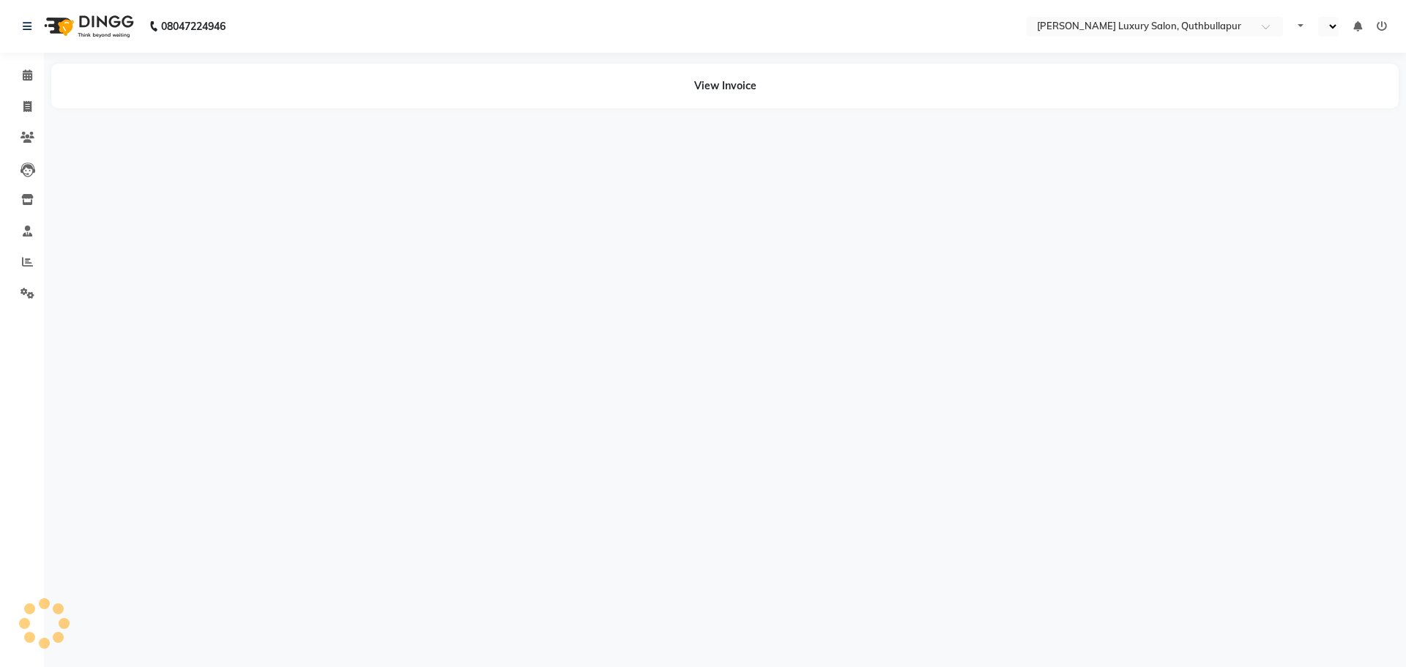
select select "en"
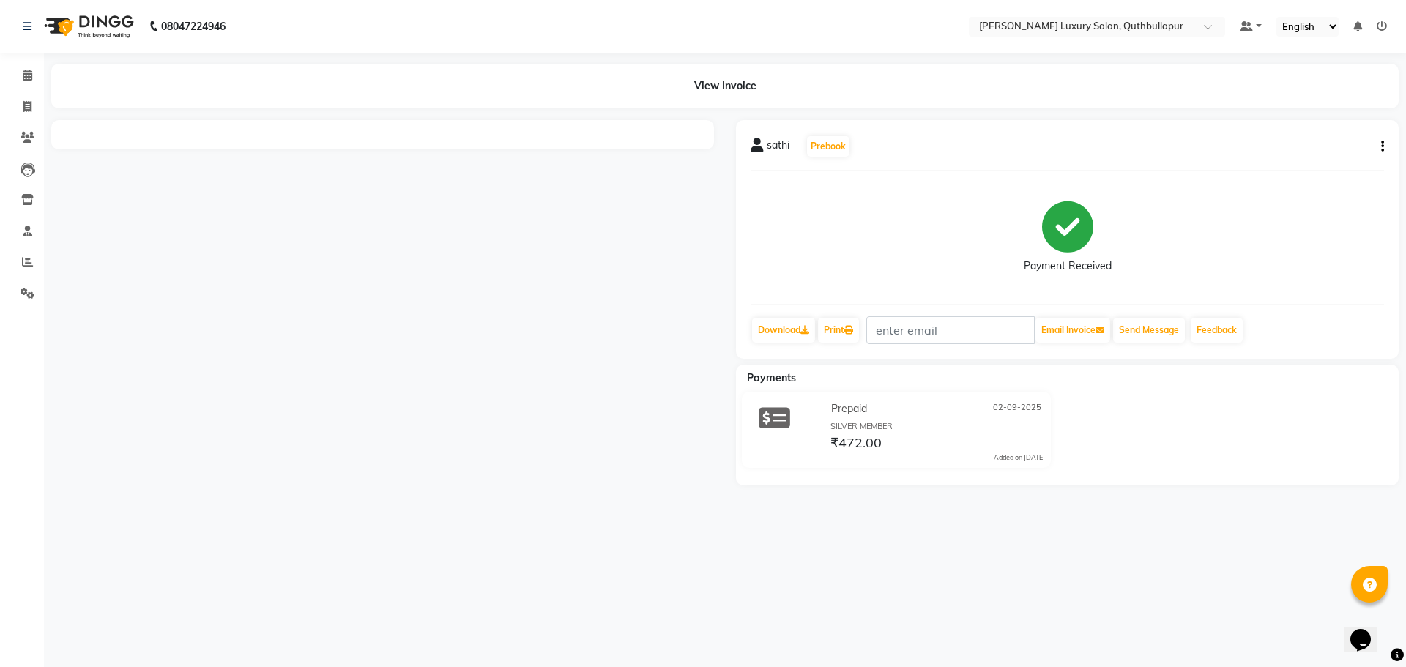
click at [1379, 146] on button "button" at bounding box center [1379, 146] width 9 height 15
click at [1329, 165] on div "Edit Invoice" at bounding box center [1309, 165] width 100 height 18
select select "service"
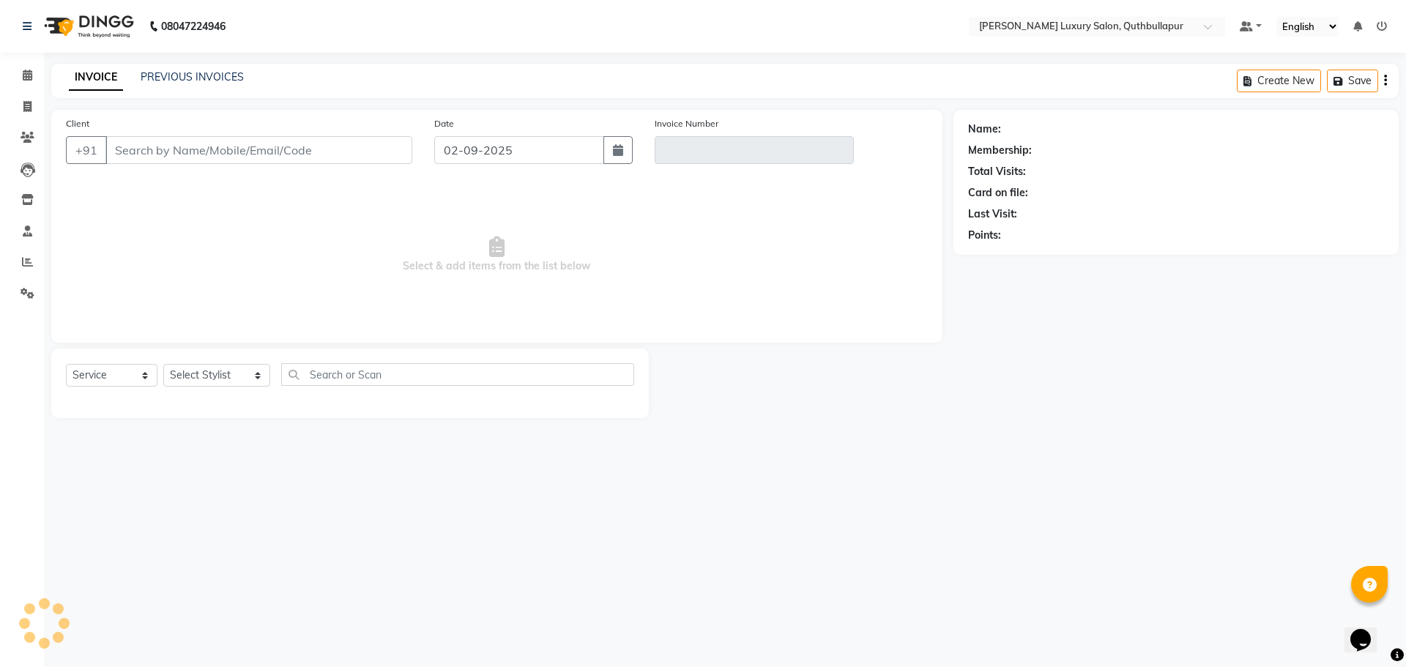
type input "7675079130"
type input "V/2025-26/3127"
select select "select"
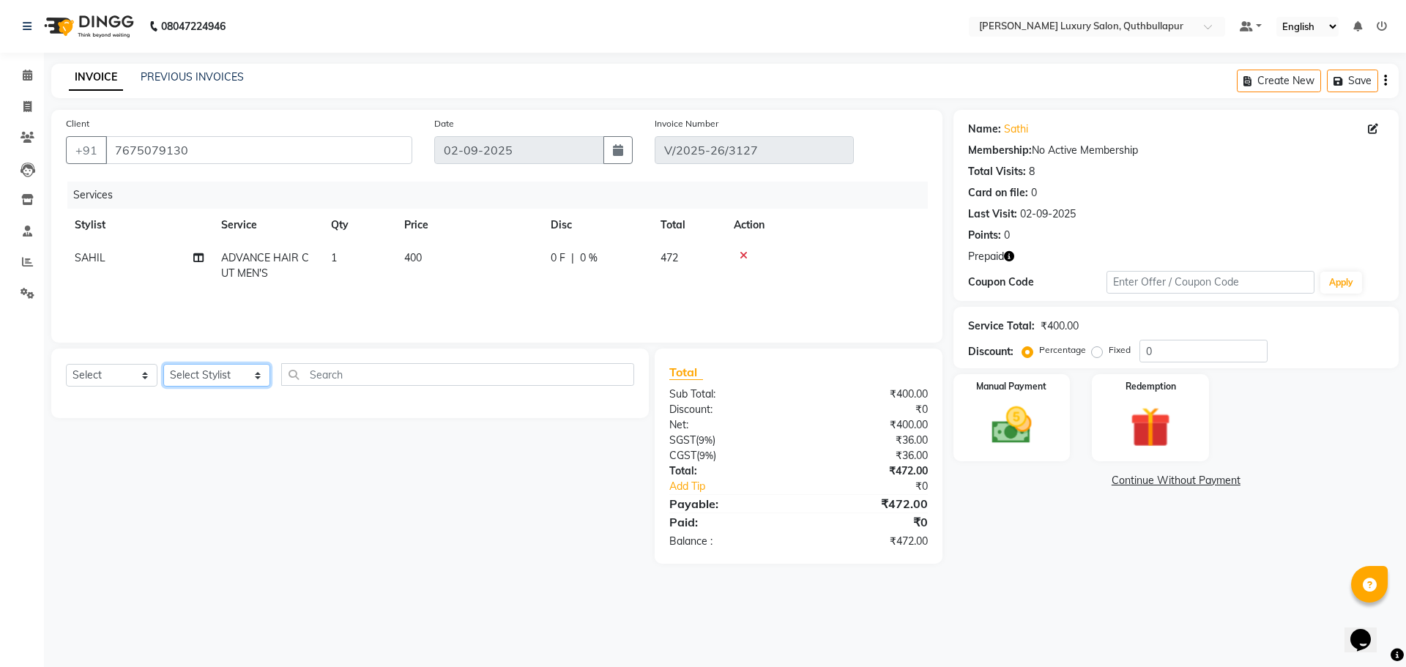
click at [229, 373] on select "Select Stylist [PERSON_NAME] SHAKE AHON [PERSON_NAME] [PERSON_NAME] [PERSON_NAM…" at bounding box center [216, 375] width 107 height 23
select select "86653"
click at [163, 364] on select "Select Stylist [PERSON_NAME] SHAKE AHON [PERSON_NAME] [PERSON_NAME] [PERSON_NAM…" at bounding box center [216, 375] width 107 height 23
click at [321, 370] on input "text" at bounding box center [457, 374] width 353 height 23
click at [743, 255] on icon at bounding box center [743, 255] width 8 height 10
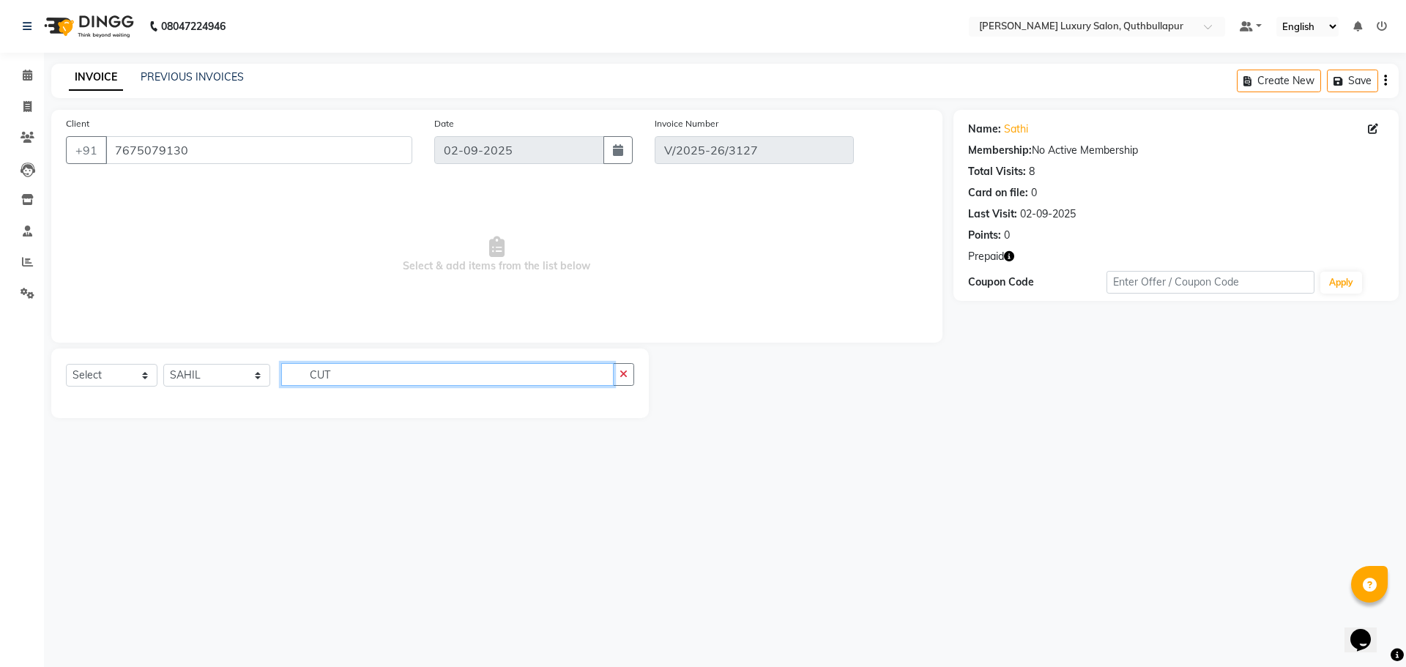
click at [346, 368] on input "CUT" at bounding box center [447, 374] width 332 height 23
type input "C"
click at [189, 369] on select "Select Stylist [PERSON_NAME] SHAKE AHON [PERSON_NAME] [PERSON_NAME] [PERSON_NAM…" at bounding box center [216, 375] width 107 height 23
click at [163, 364] on select "Select Stylist [PERSON_NAME] SHAKE AHON [PERSON_NAME] [PERSON_NAME] [PERSON_NAM…" at bounding box center [216, 375] width 107 height 23
click at [302, 376] on input "text" at bounding box center [457, 374] width 353 height 23
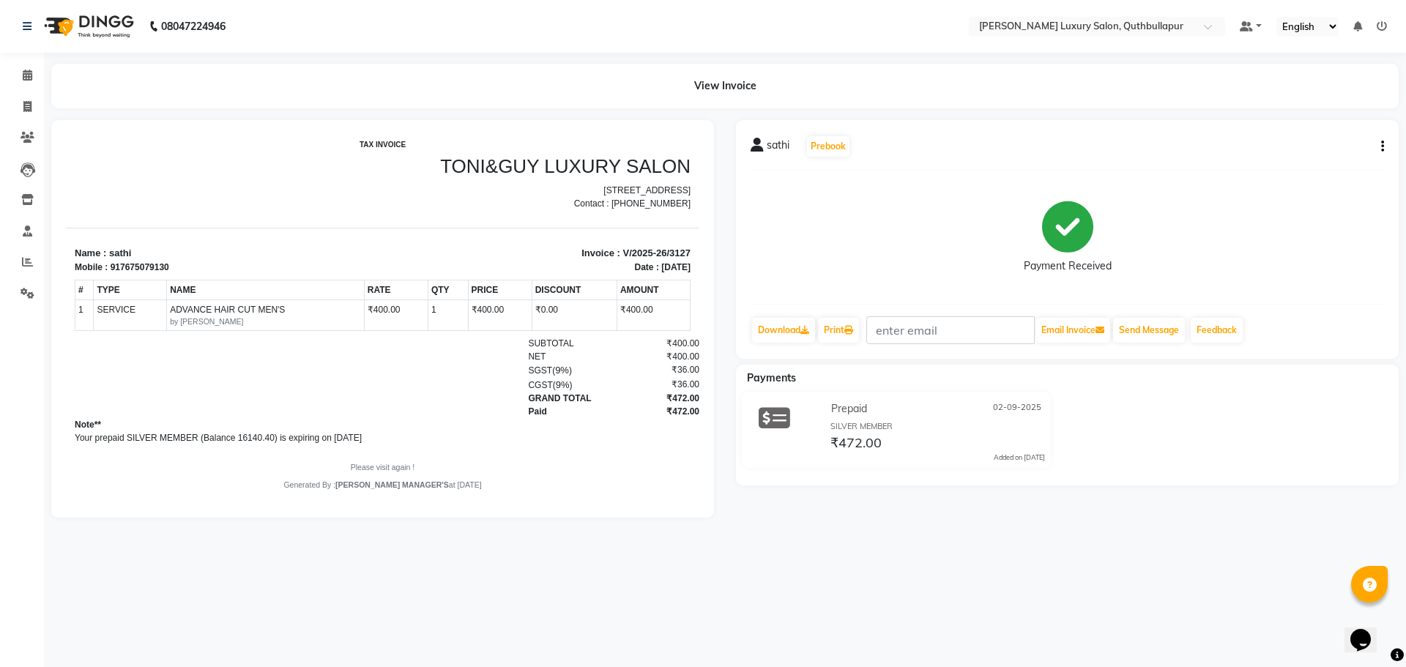
click at [1382, 147] on icon "button" at bounding box center [1382, 146] width 3 height 1
click at [1335, 166] on div "Edit Invoice" at bounding box center [1309, 165] width 100 height 18
select select "service"
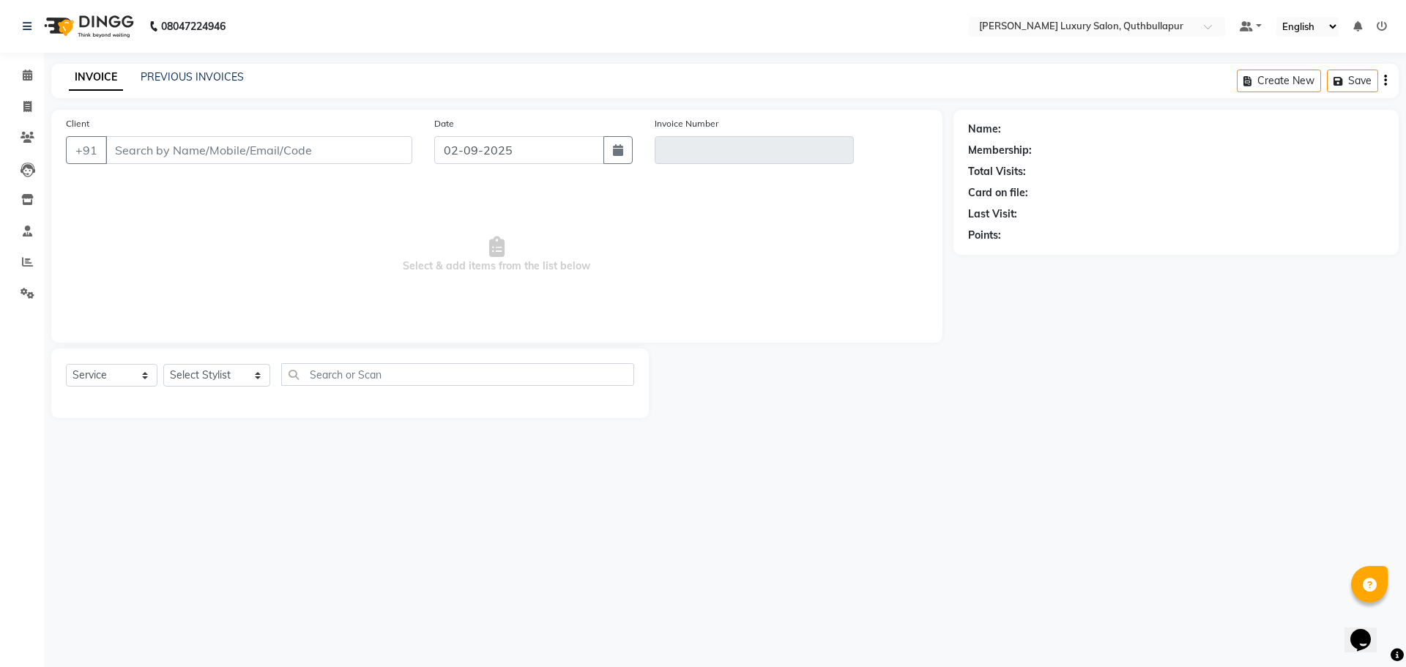
type input "7675079130"
type input "V/2025-26/3127"
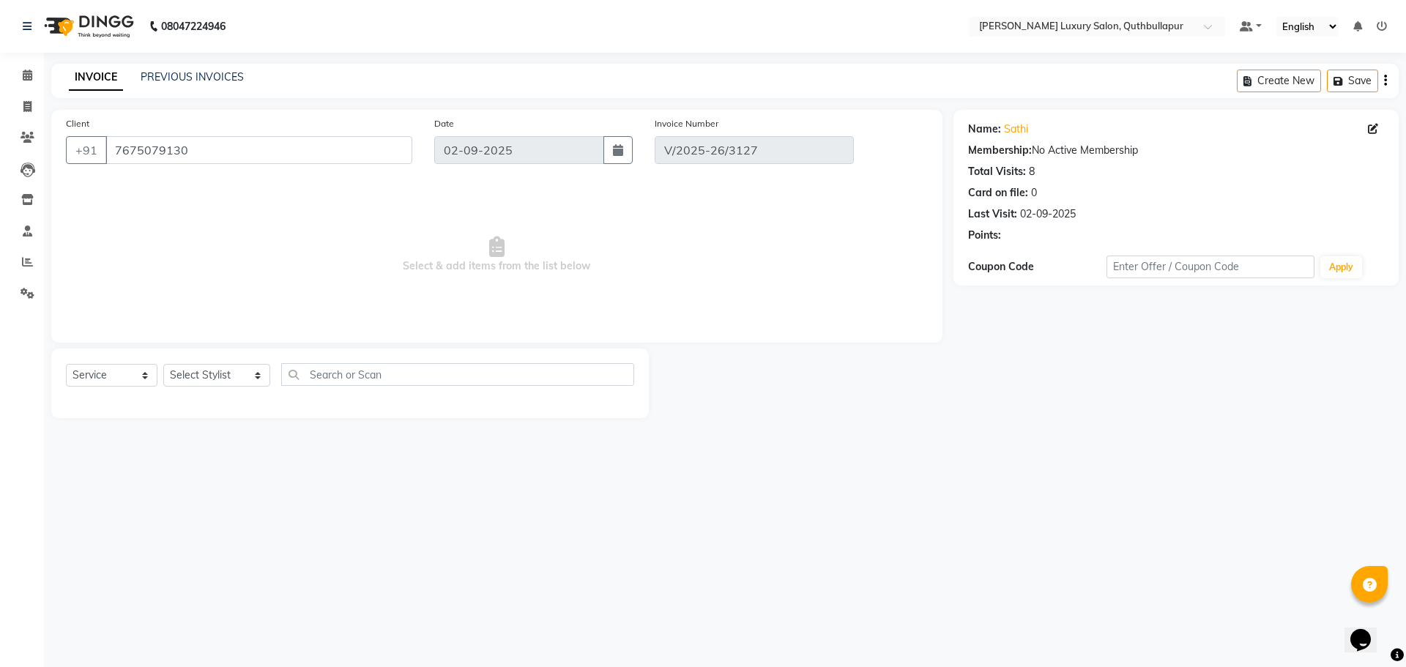
select select "select"
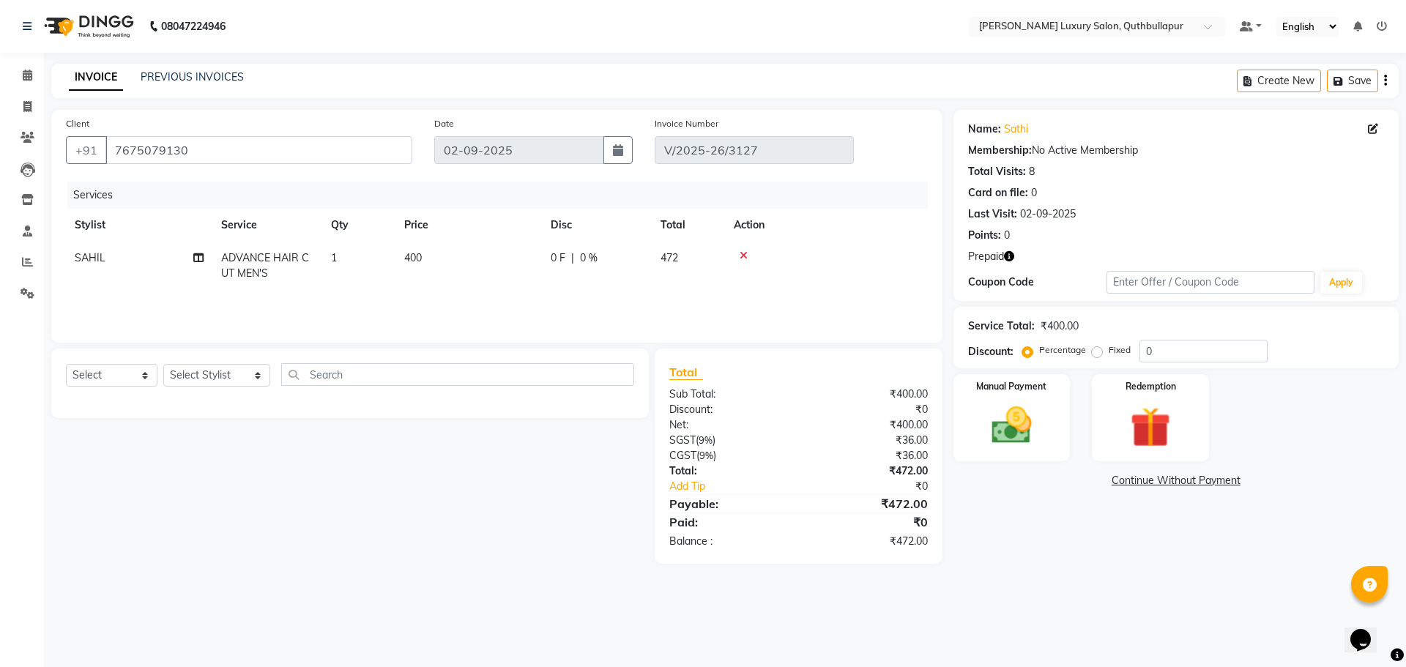
click at [455, 255] on td "400" at bounding box center [468, 266] width 146 height 48
select select "86653"
click at [330, 269] on span "ADVANCE HAIR CUT MEN'S x" at bounding box center [295, 271] width 129 height 31
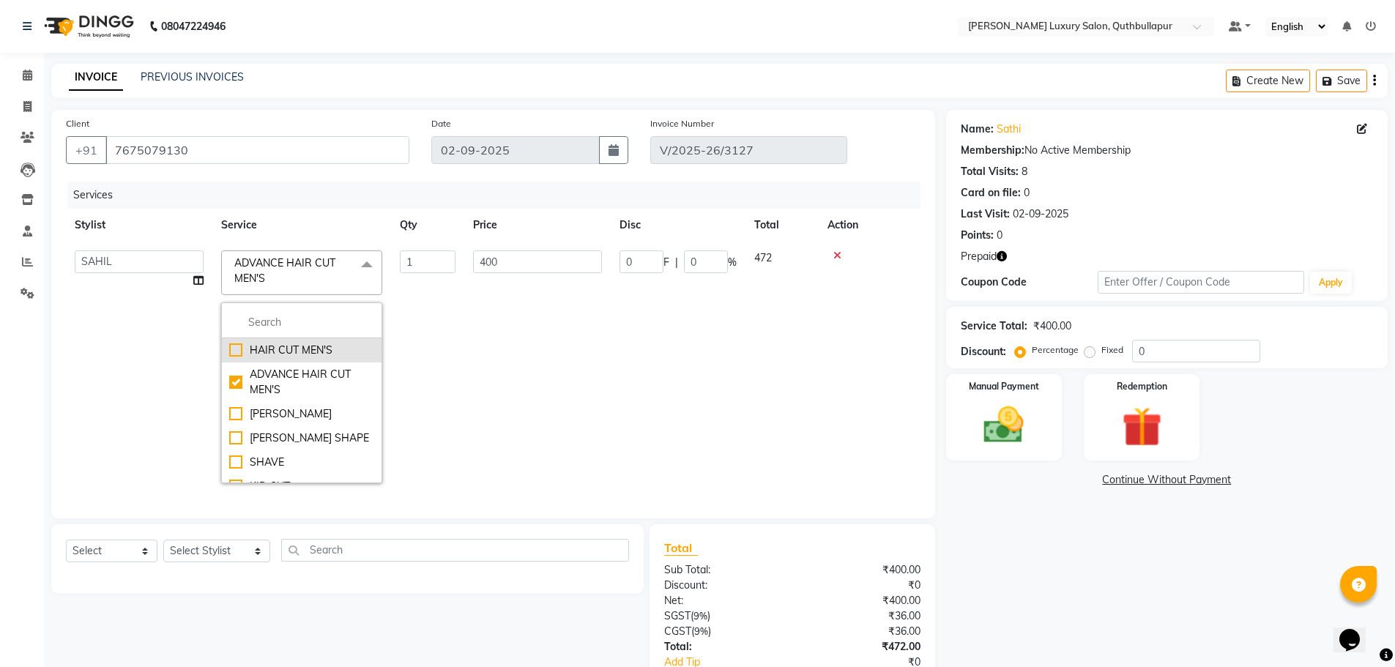
click at [327, 348] on div "HAIR CUT MEN'S" at bounding box center [301, 350] width 145 height 15
checkbox input "true"
checkbox input "false"
type input "300"
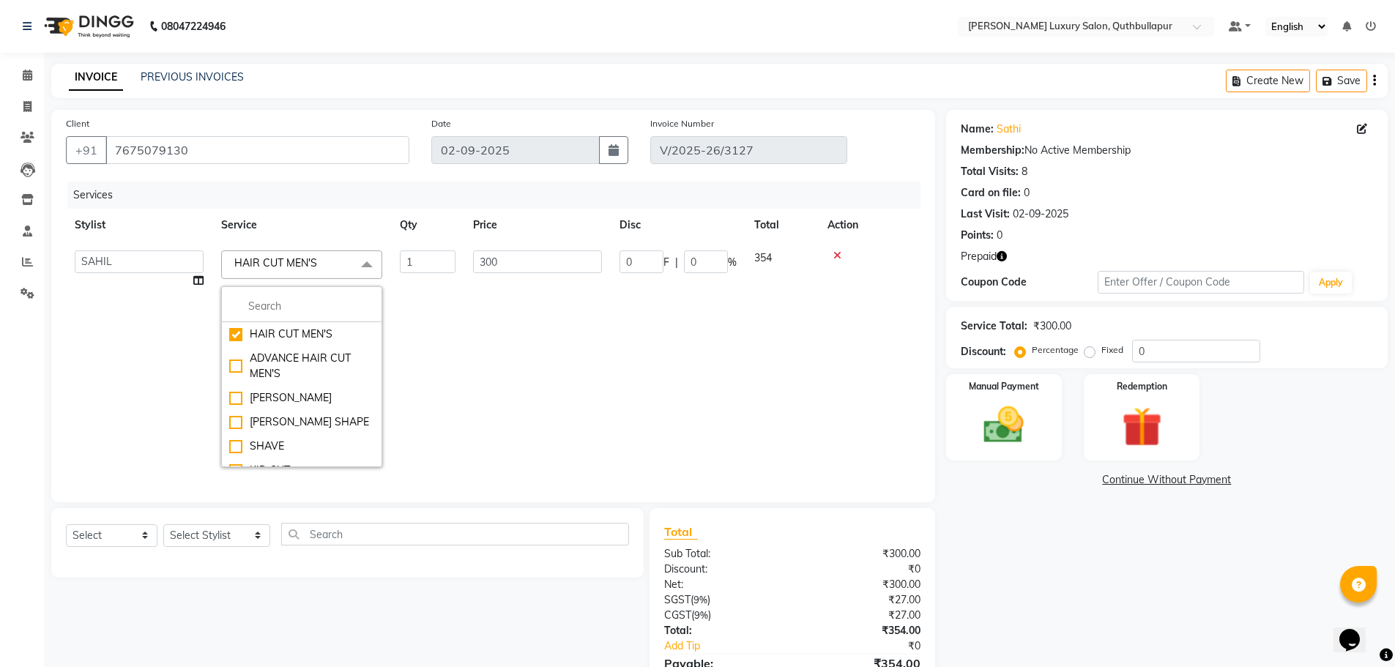
click at [642, 368] on td "0 F | 0 %" at bounding box center [678, 359] width 135 height 234
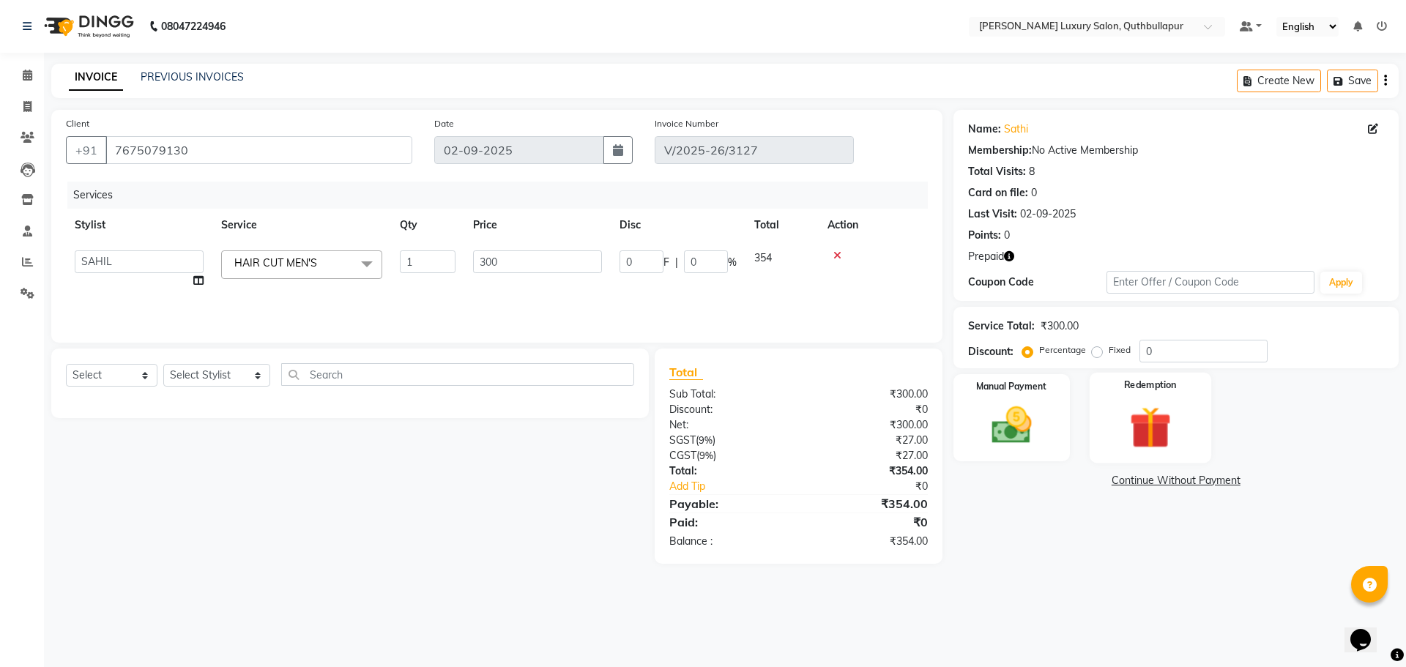
click at [1111, 411] on div "Redemption" at bounding box center [1150, 418] width 122 height 90
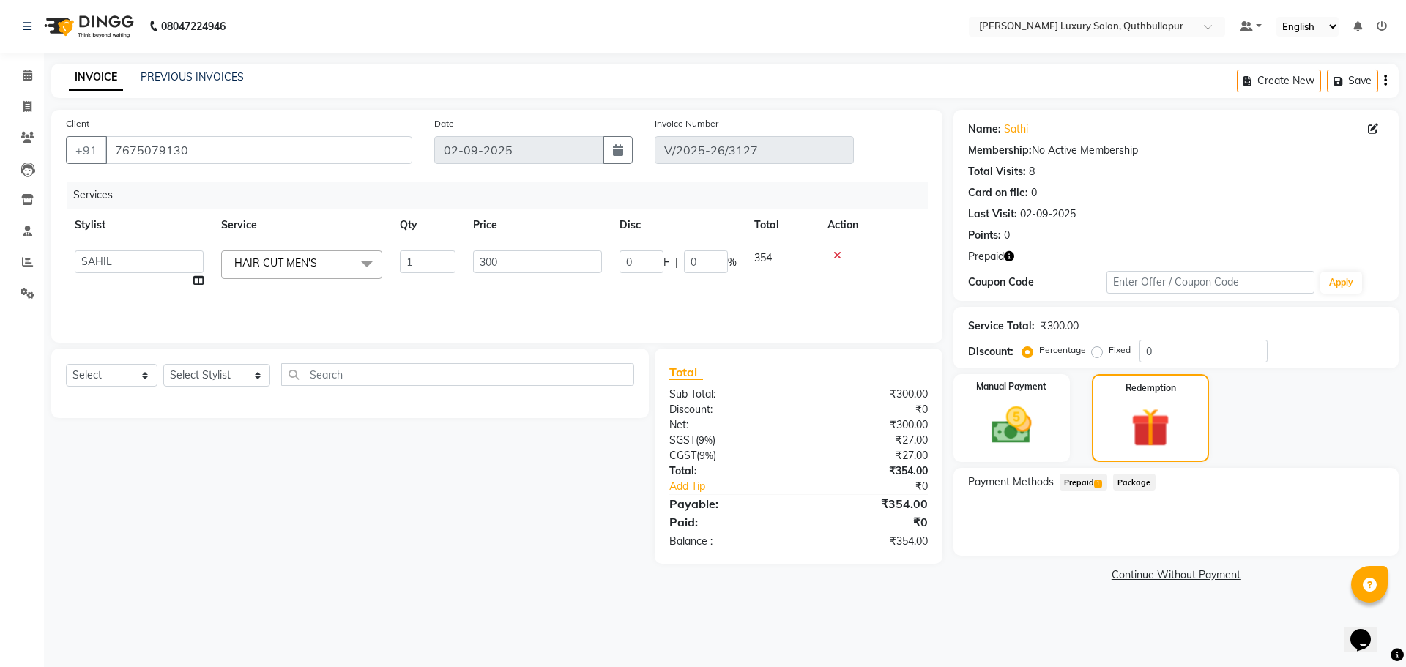
click at [1074, 482] on span "Prepaid 1" at bounding box center [1083, 482] width 48 height 17
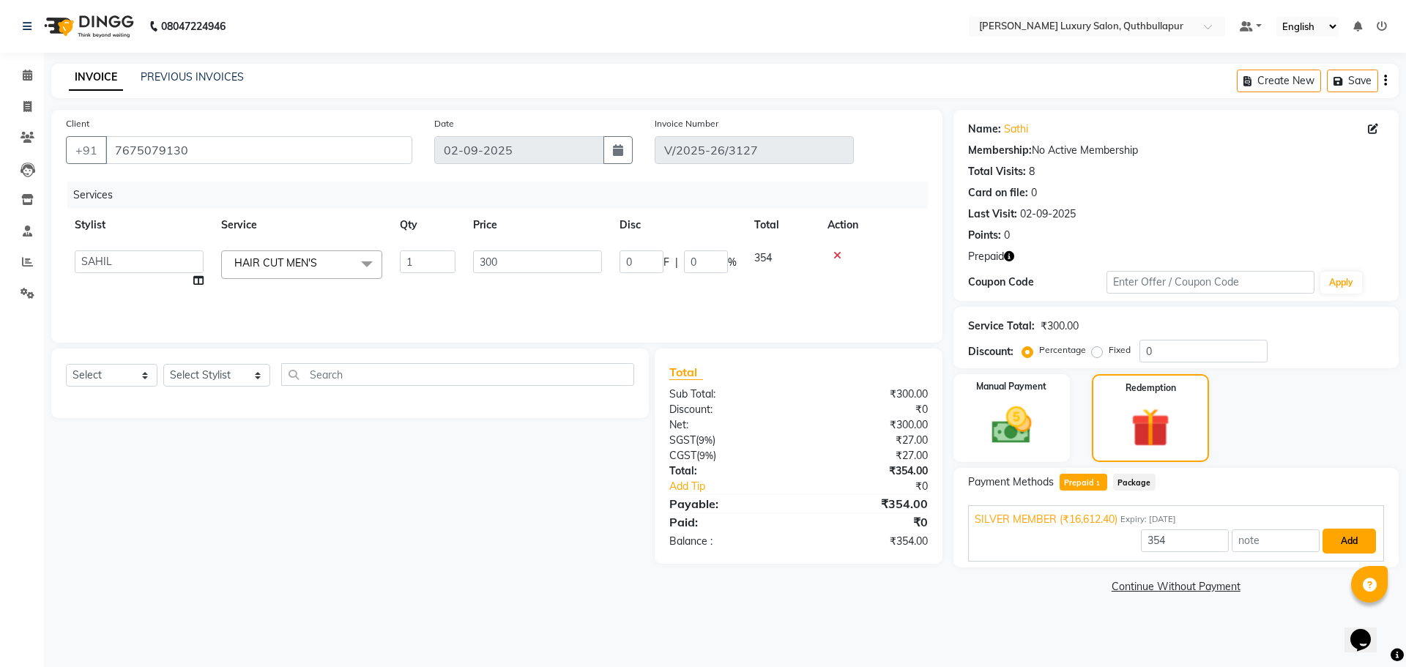
click at [1346, 549] on button "Add" at bounding box center [1348, 541] width 53 height 25
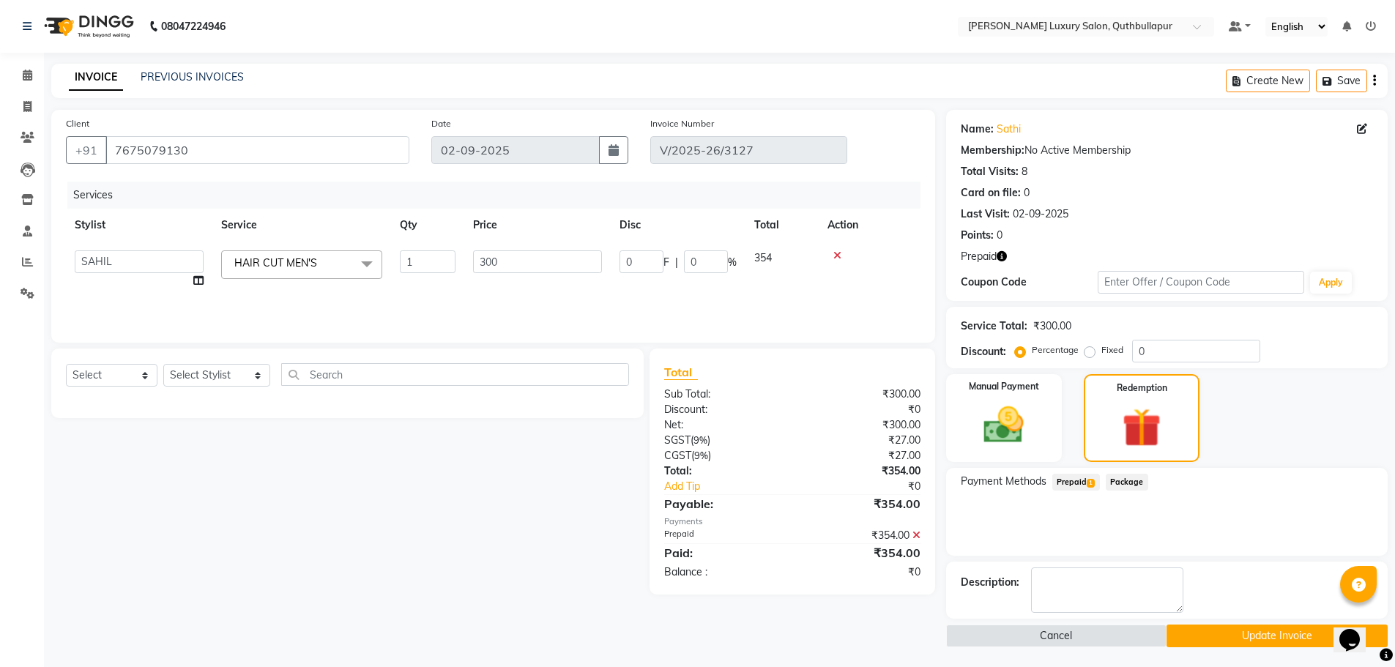
click at [1238, 638] on button "Update Invoice" at bounding box center [1276, 635] width 221 height 23
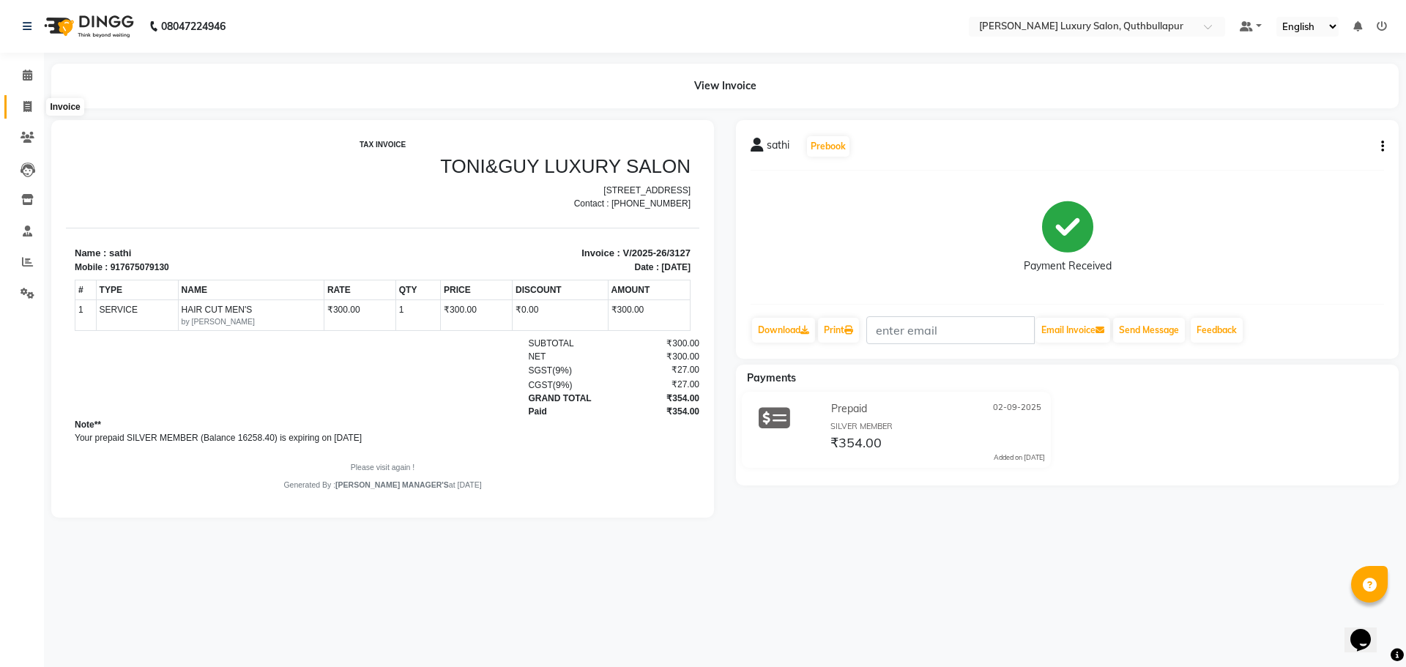
click at [30, 104] on icon at bounding box center [27, 106] width 8 height 11
select select "service"
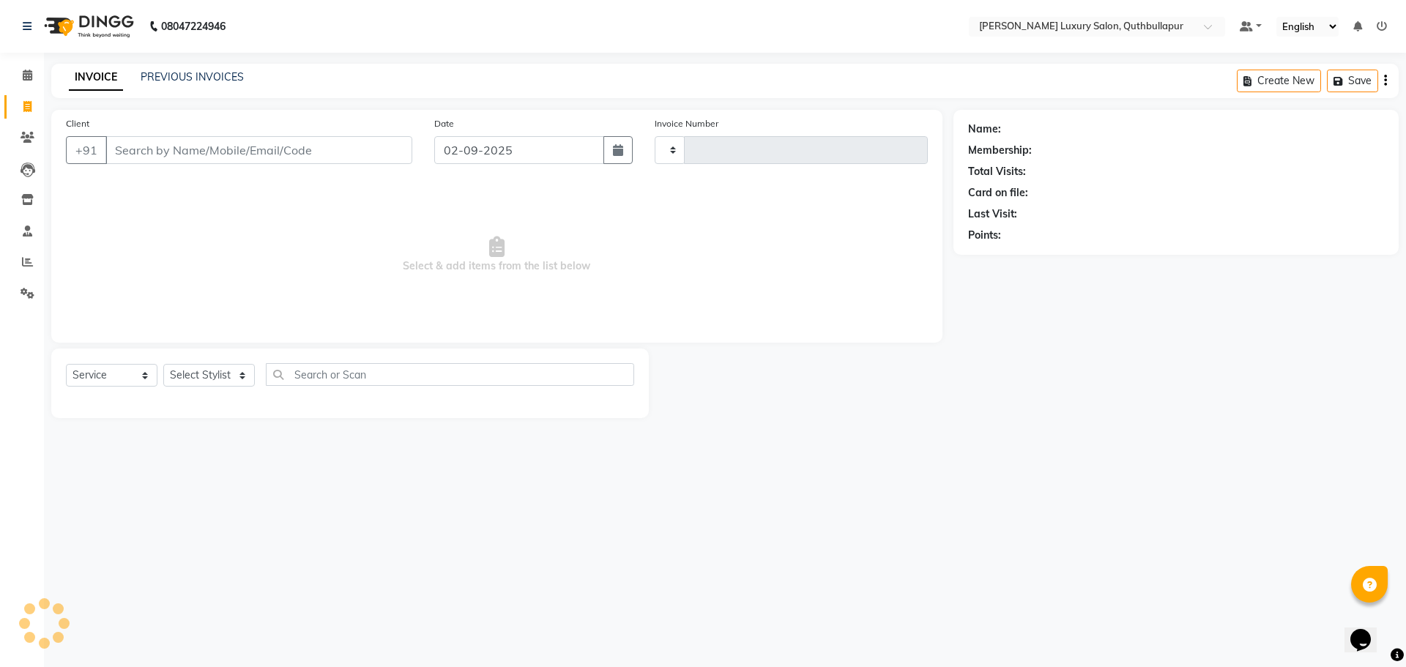
type input "3128"
select select "5816"
click at [189, 73] on link "PREVIOUS INVOICES" at bounding box center [192, 76] width 103 height 13
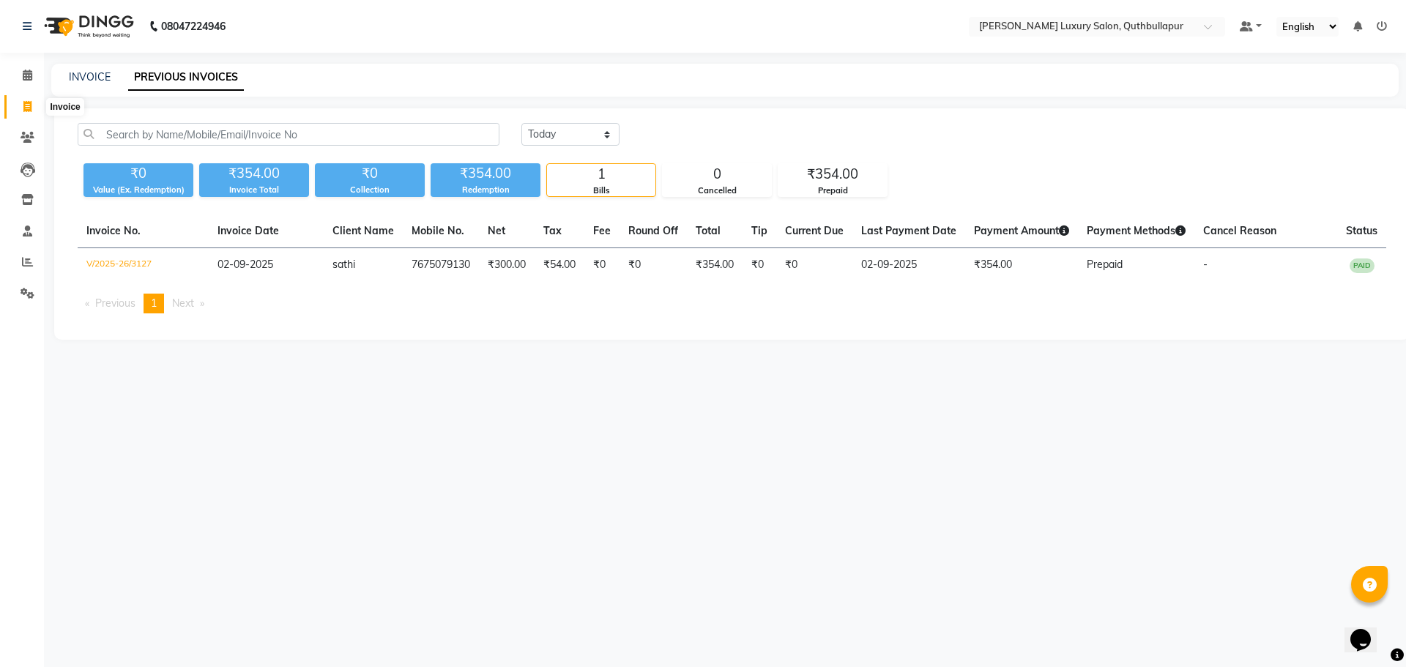
click at [29, 106] on icon at bounding box center [27, 106] width 8 height 11
select select "5816"
select select "service"
